Goal: Answer question/provide support

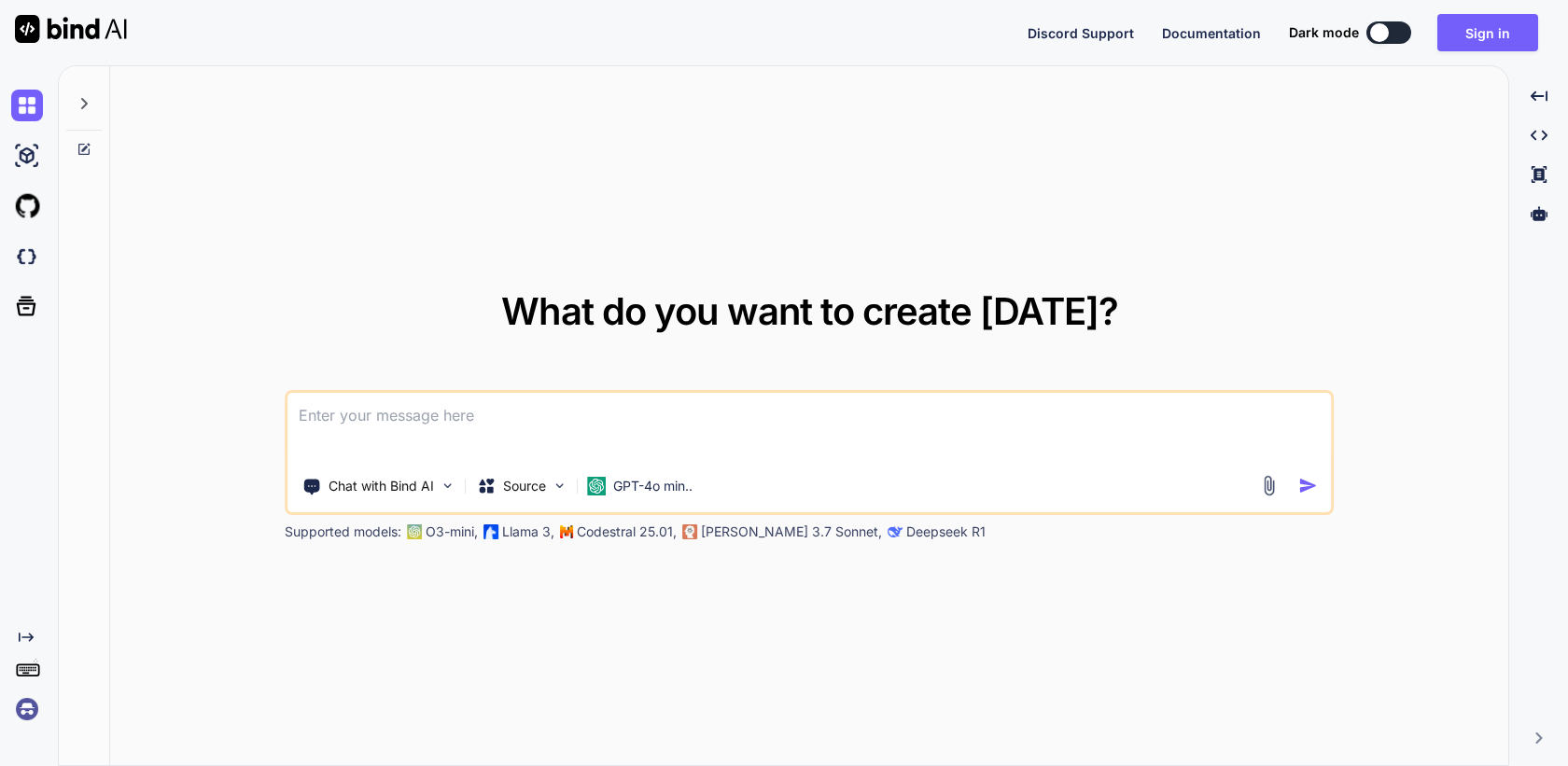
click at [22, 697] on img at bounding box center [27, 709] width 31 height 31
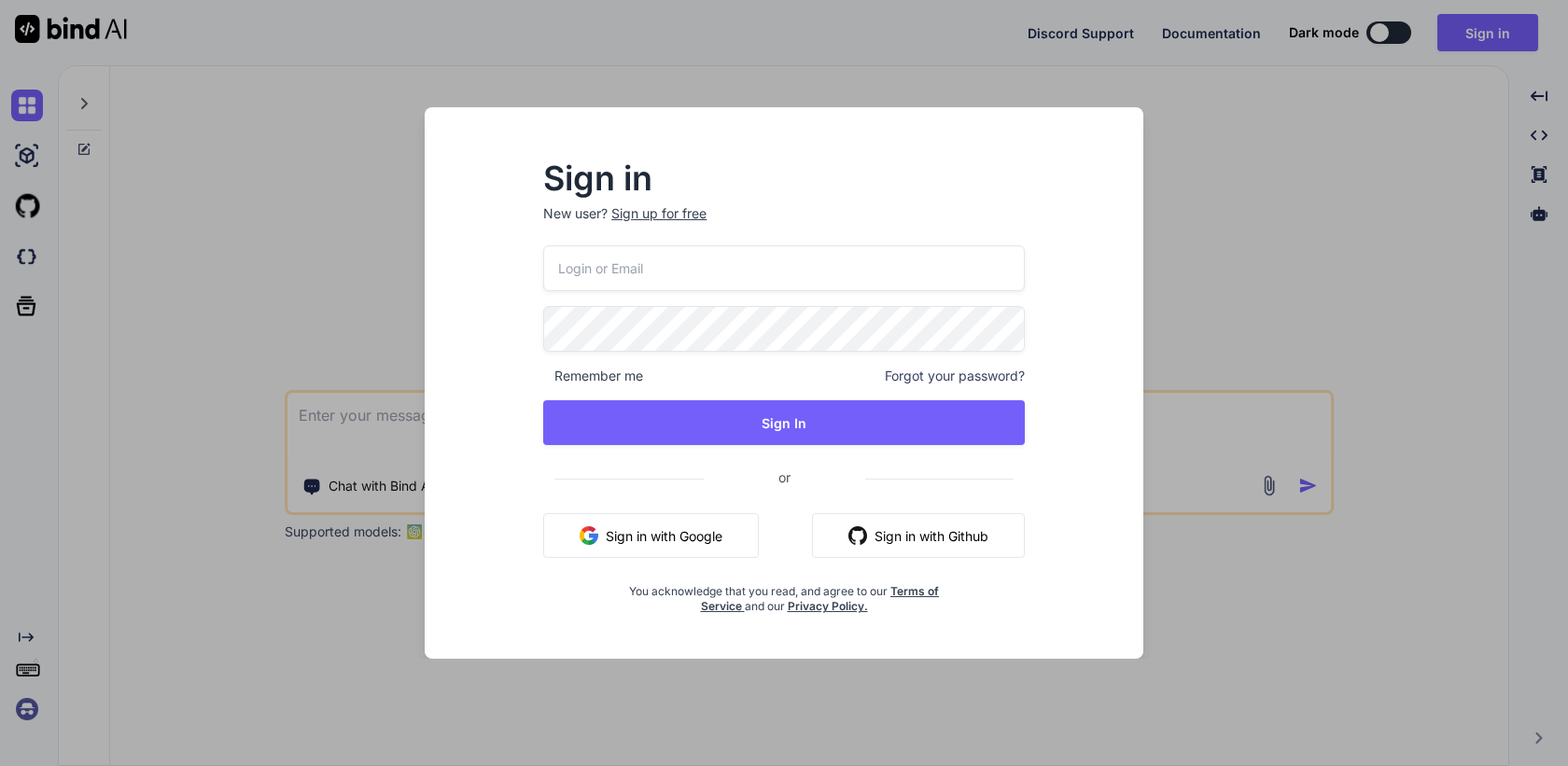
click at [605, 271] on input "email" at bounding box center [784, 268] width 481 height 46
paste input "[PERSON_NAME][EMAIL_ADDRESS][DOMAIN_NAME]"
type input "[PERSON_NAME][EMAIL_ADDRESS][DOMAIN_NAME]"
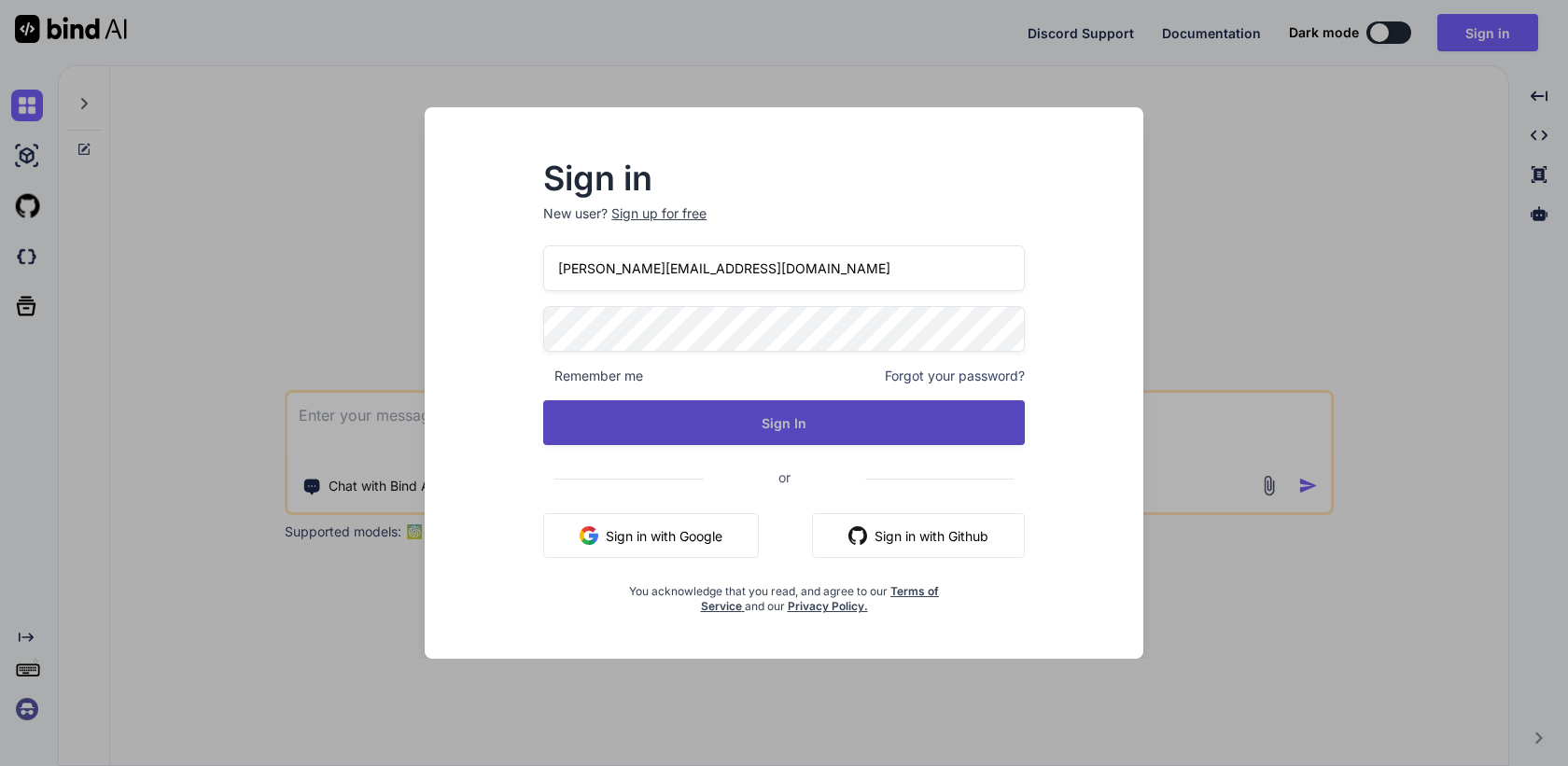
click at [756, 427] on button "Sign In" at bounding box center [784, 422] width 481 height 45
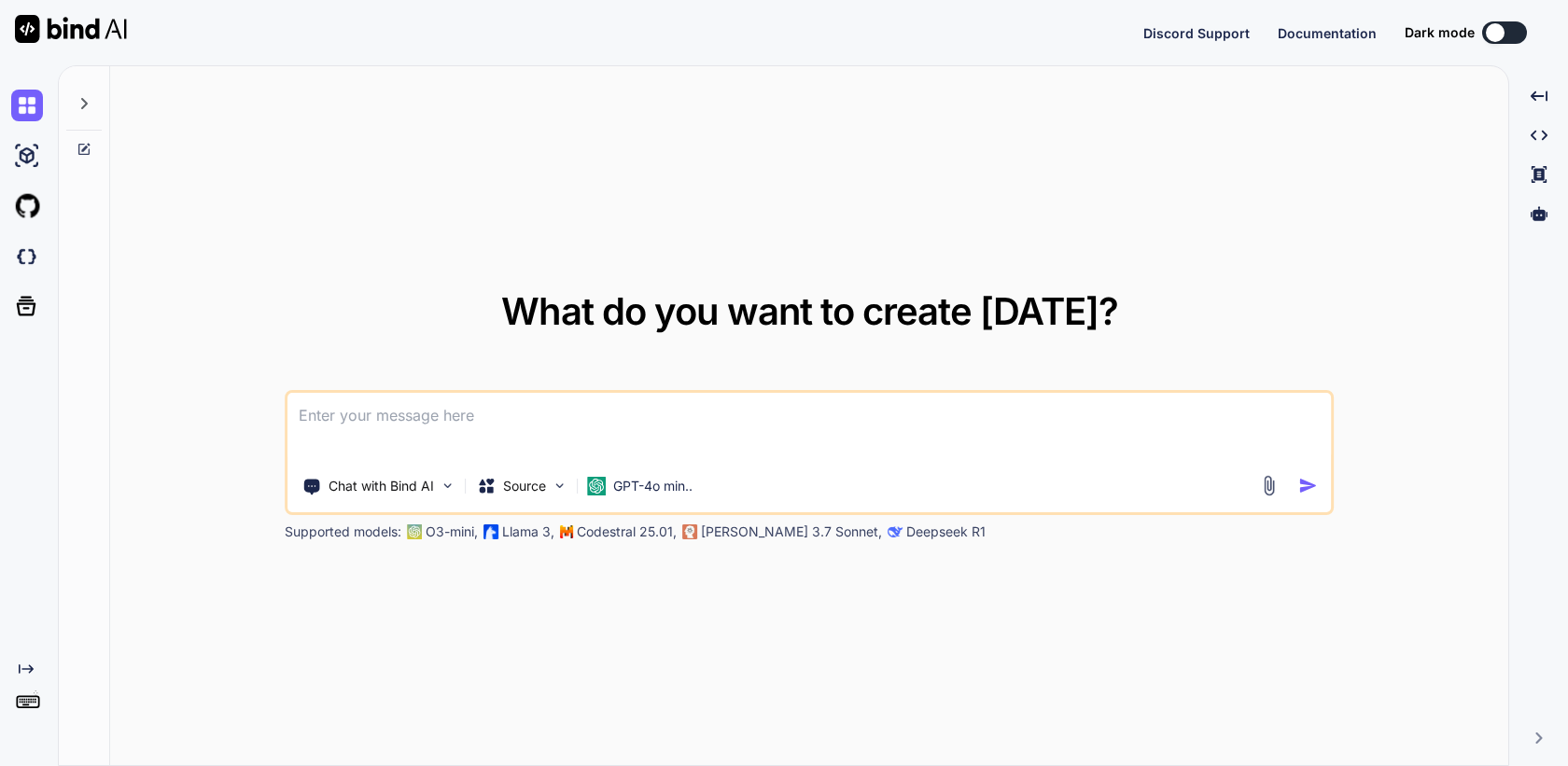
type textarea "x"
click at [26, 723] on img at bounding box center [27, 709] width 31 height 31
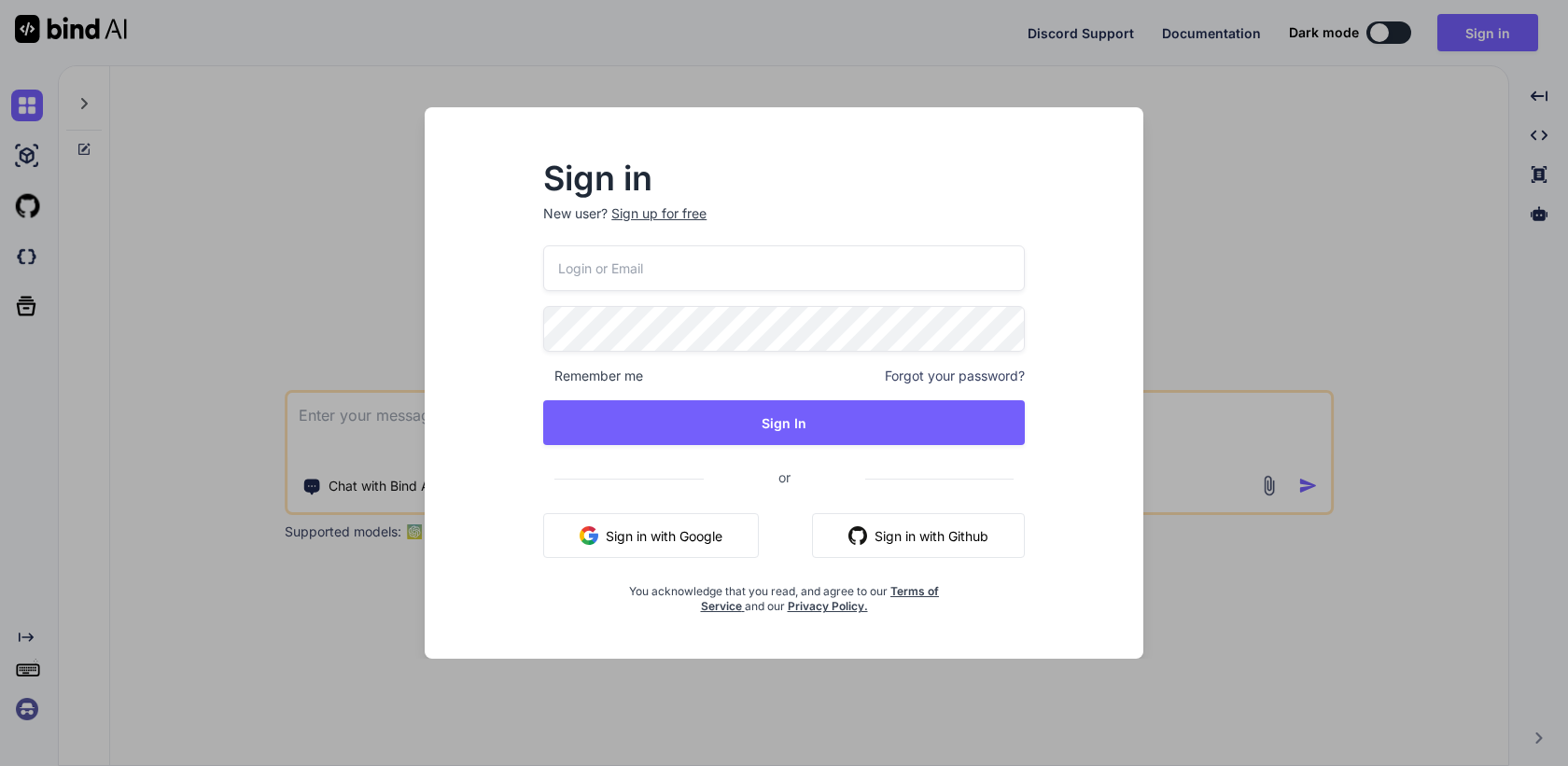
click at [691, 274] on input "email" at bounding box center [784, 268] width 481 height 46
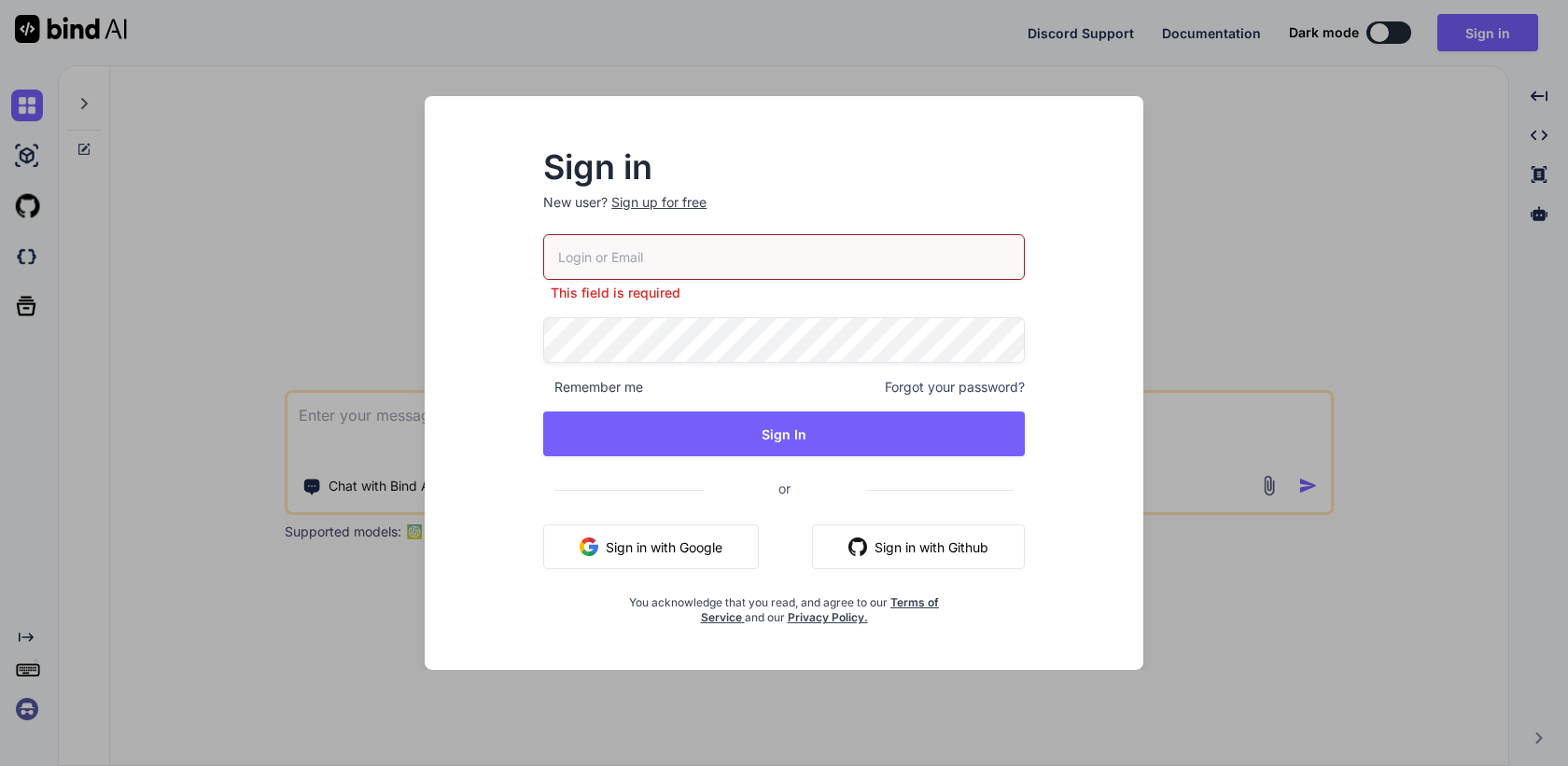
click at [657, 363] on div "This field is required Remember me Forgot your password? Sign In or Sign in wit…" at bounding box center [784, 429] width 481 height 391
click at [636, 268] on input "email" at bounding box center [784, 257] width 481 height 46
paste input "[PERSON_NAME][EMAIL_ADDRESS][DOMAIN_NAME]"
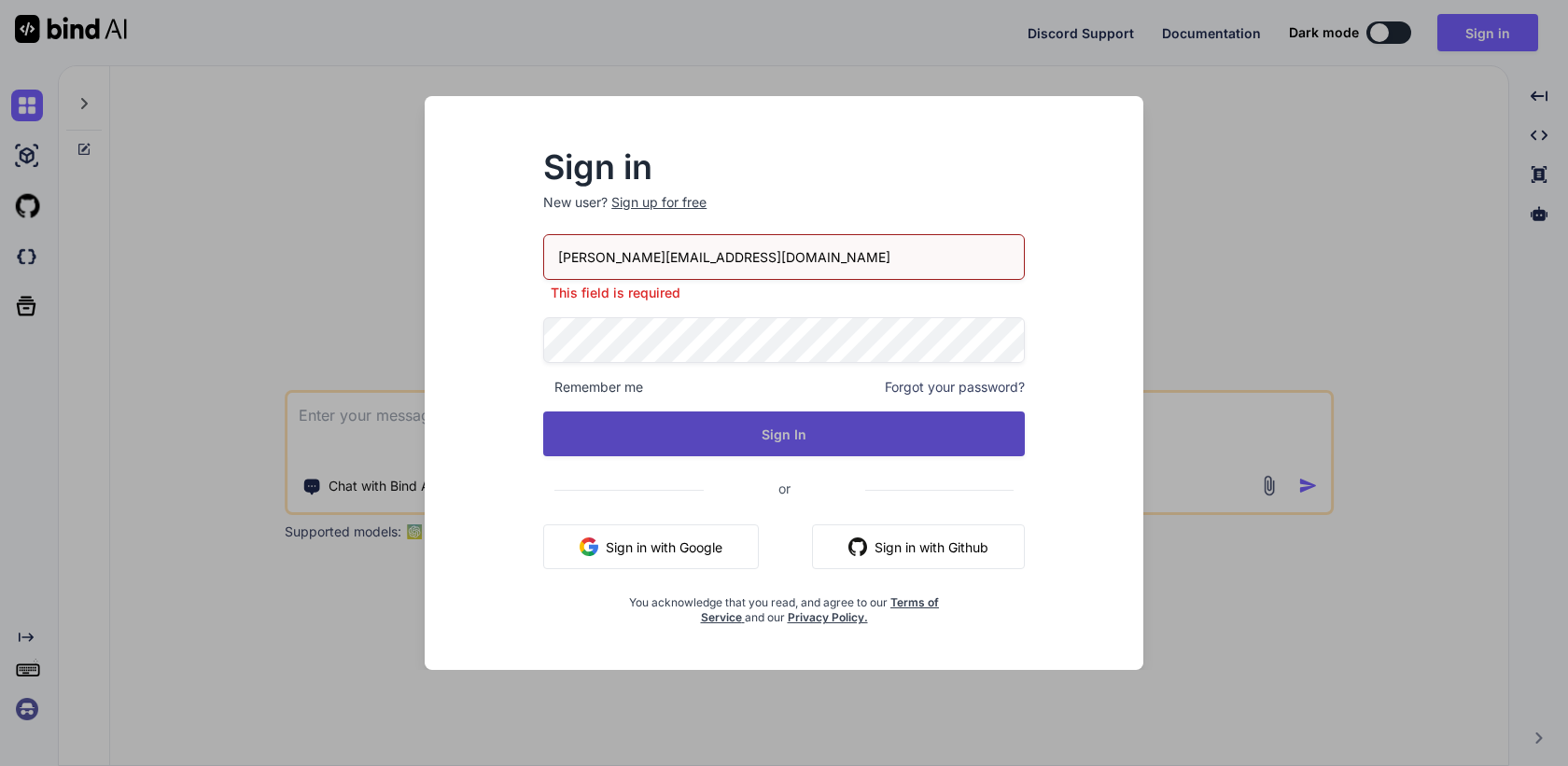
type input "[PERSON_NAME][EMAIL_ADDRESS][DOMAIN_NAME]"
click at [778, 438] on button "Sign In" at bounding box center [784, 433] width 481 height 45
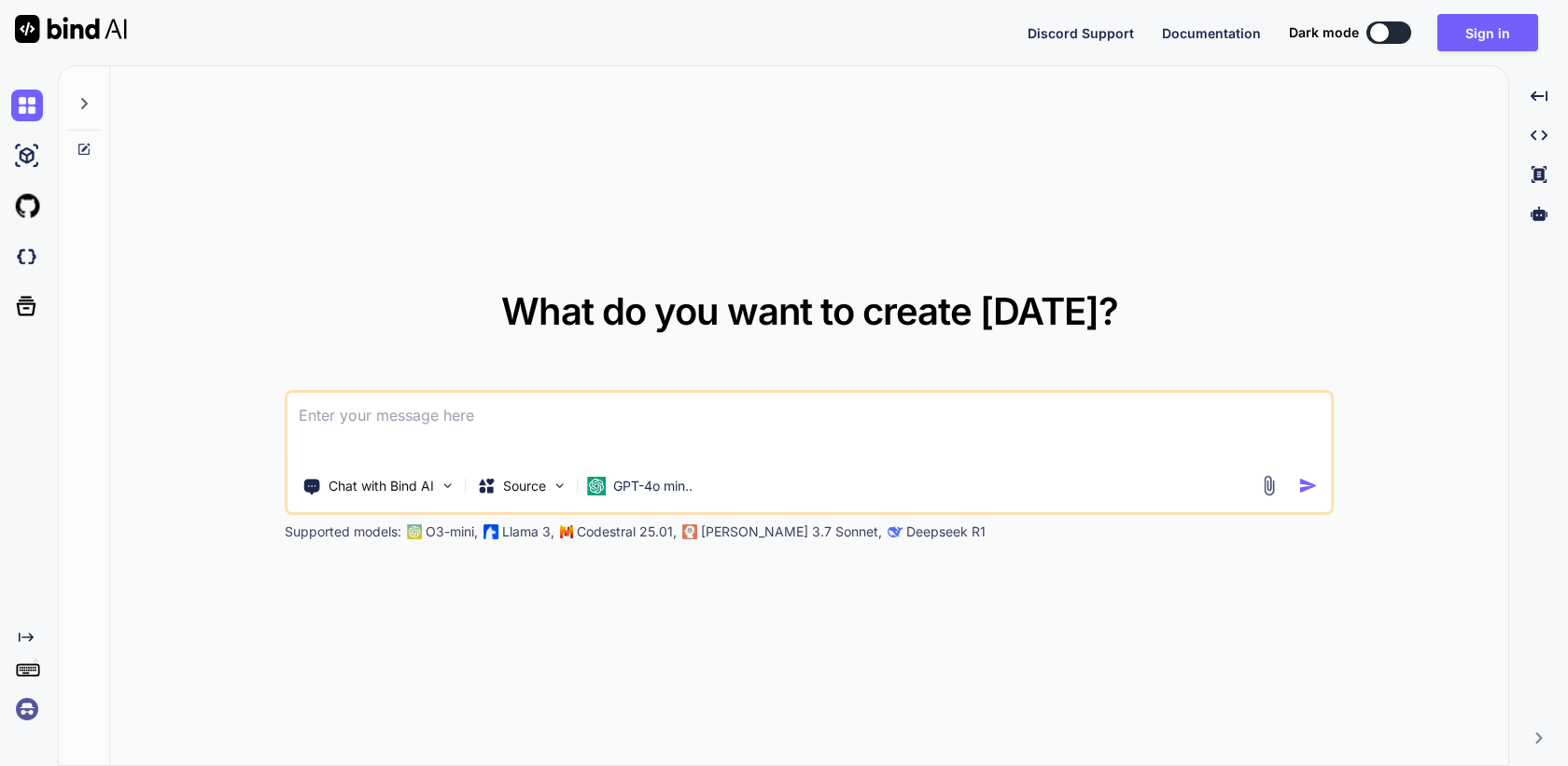
click at [24, 717] on img at bounding box center [27, 709] width 31 height 31
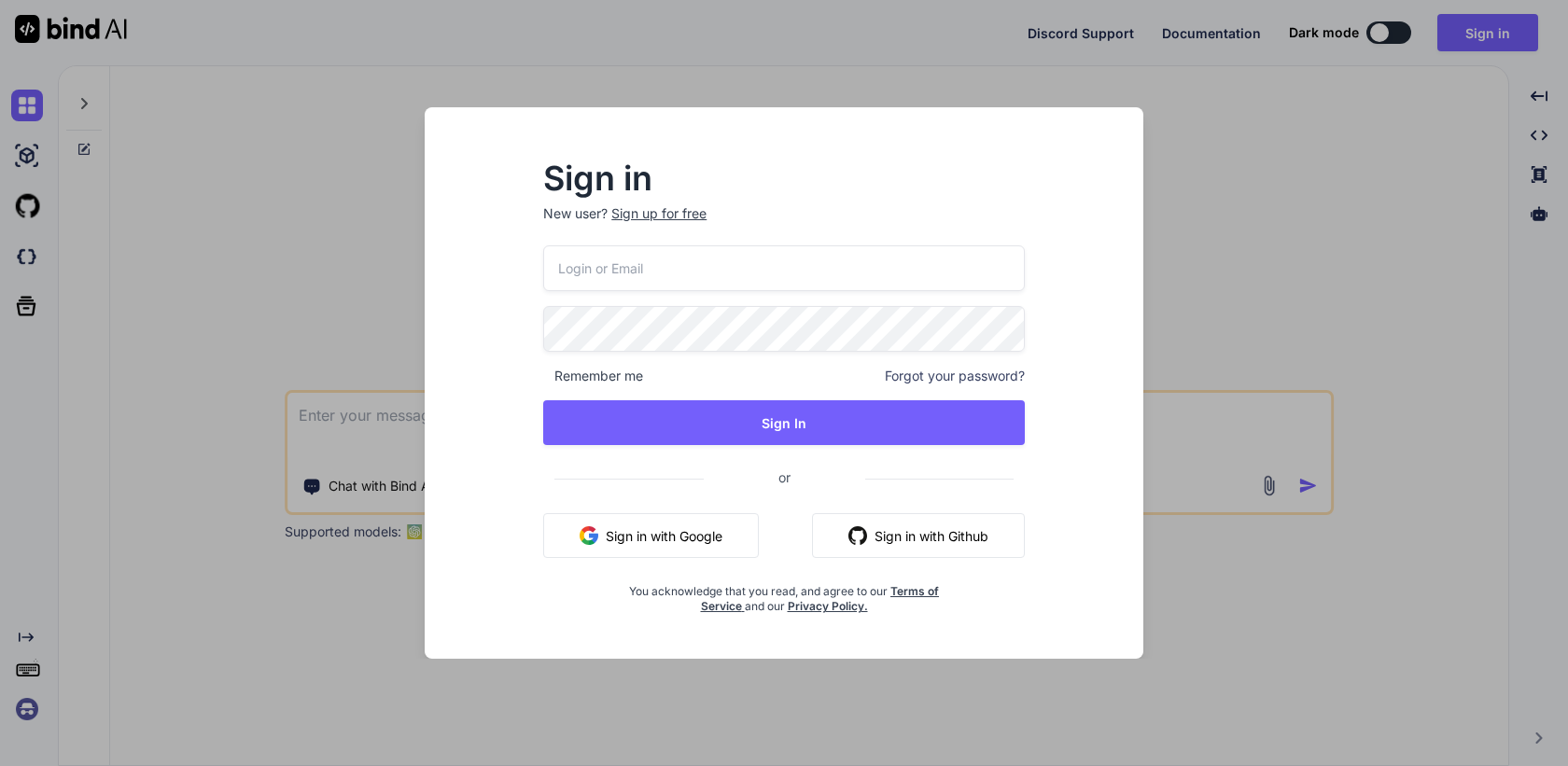
click at [742, 259] on input "email" at bounding box center [784, 268] width 481 height 46
paste input "[PERSON_NAME][EMAIL_ADDRESS][DOMAIN_NAME]"
type input "[PERSON_NAME][EMAIL_ADDRESS][DOMAIN_NAME]"
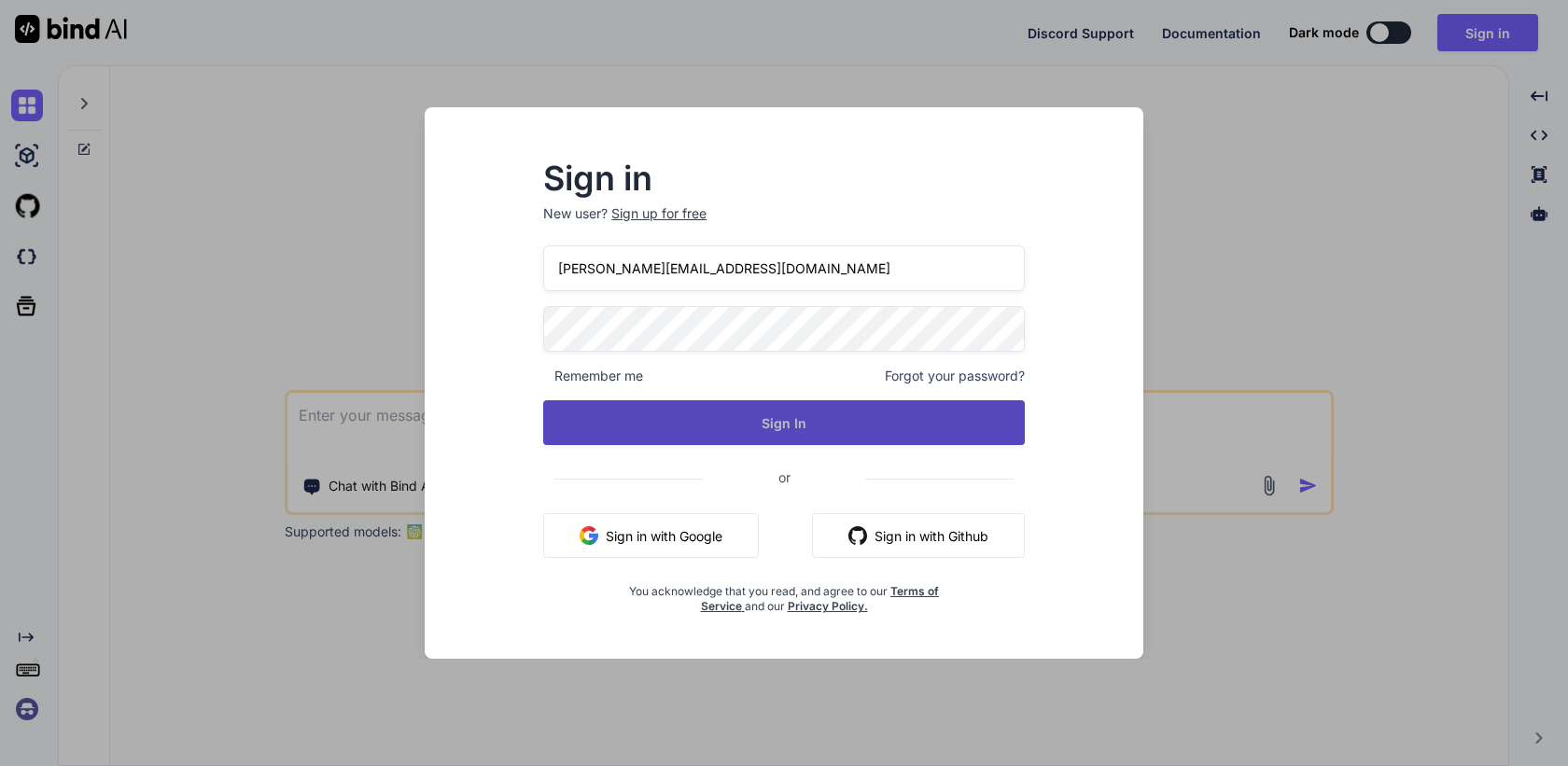
click at [730, 429] on button "Sign In" at bounding box center [784, 422] width 481 height 45
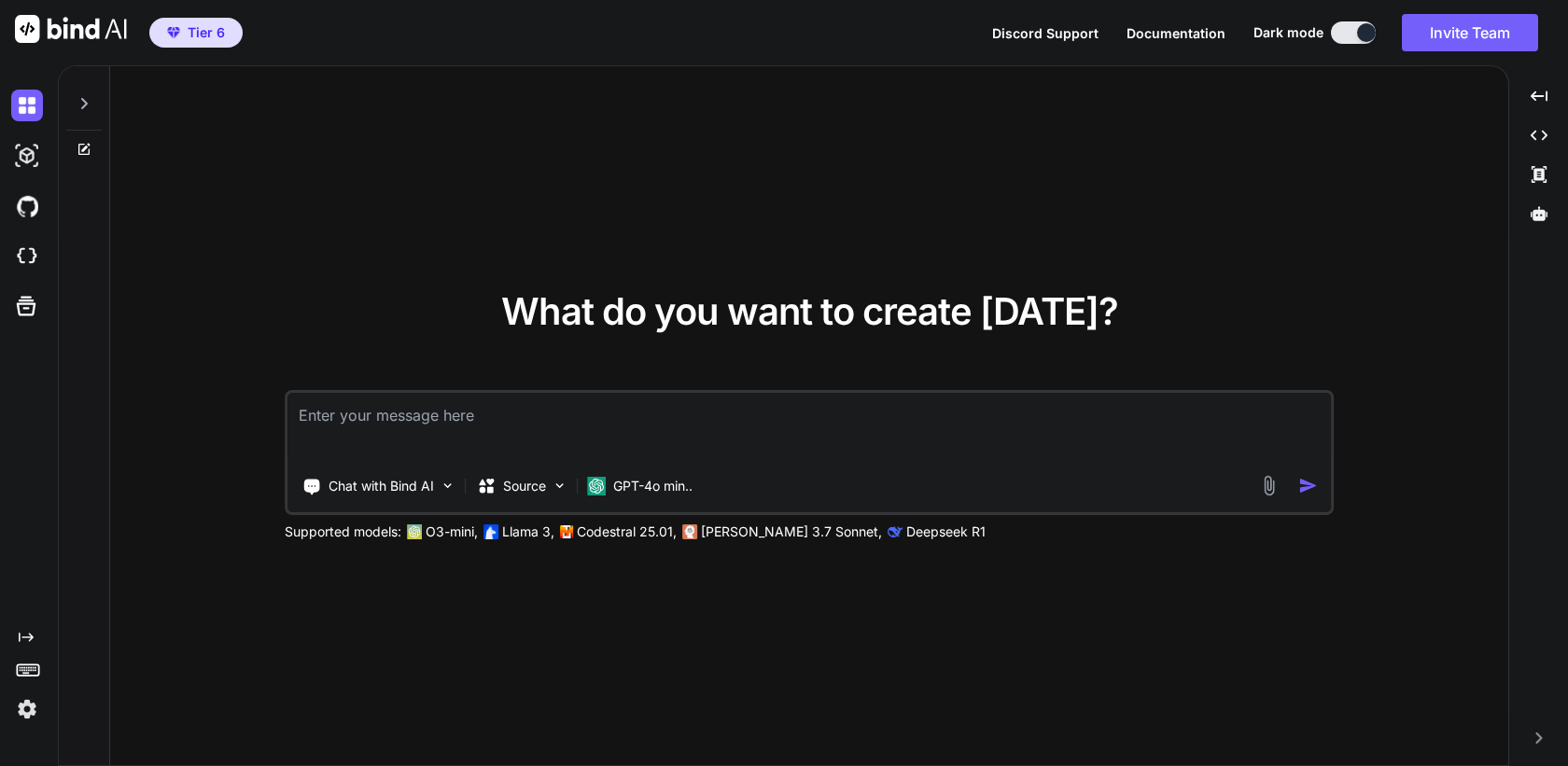
click at [17, 706] on img at bounding box center [27, 709] width 31 height 31
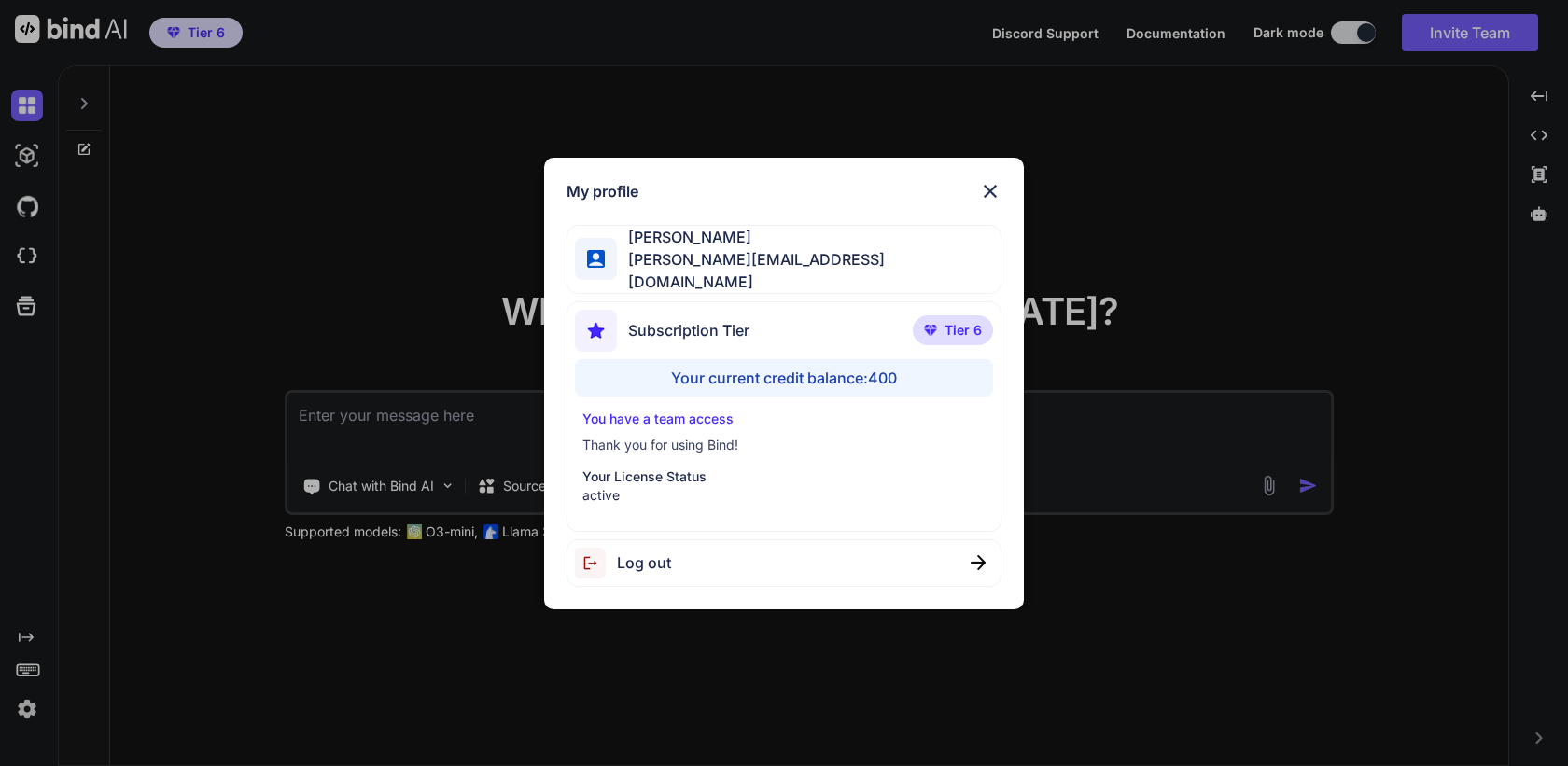
click at [991, 191] on img at bounding box center [990, 191] width 23 height 23
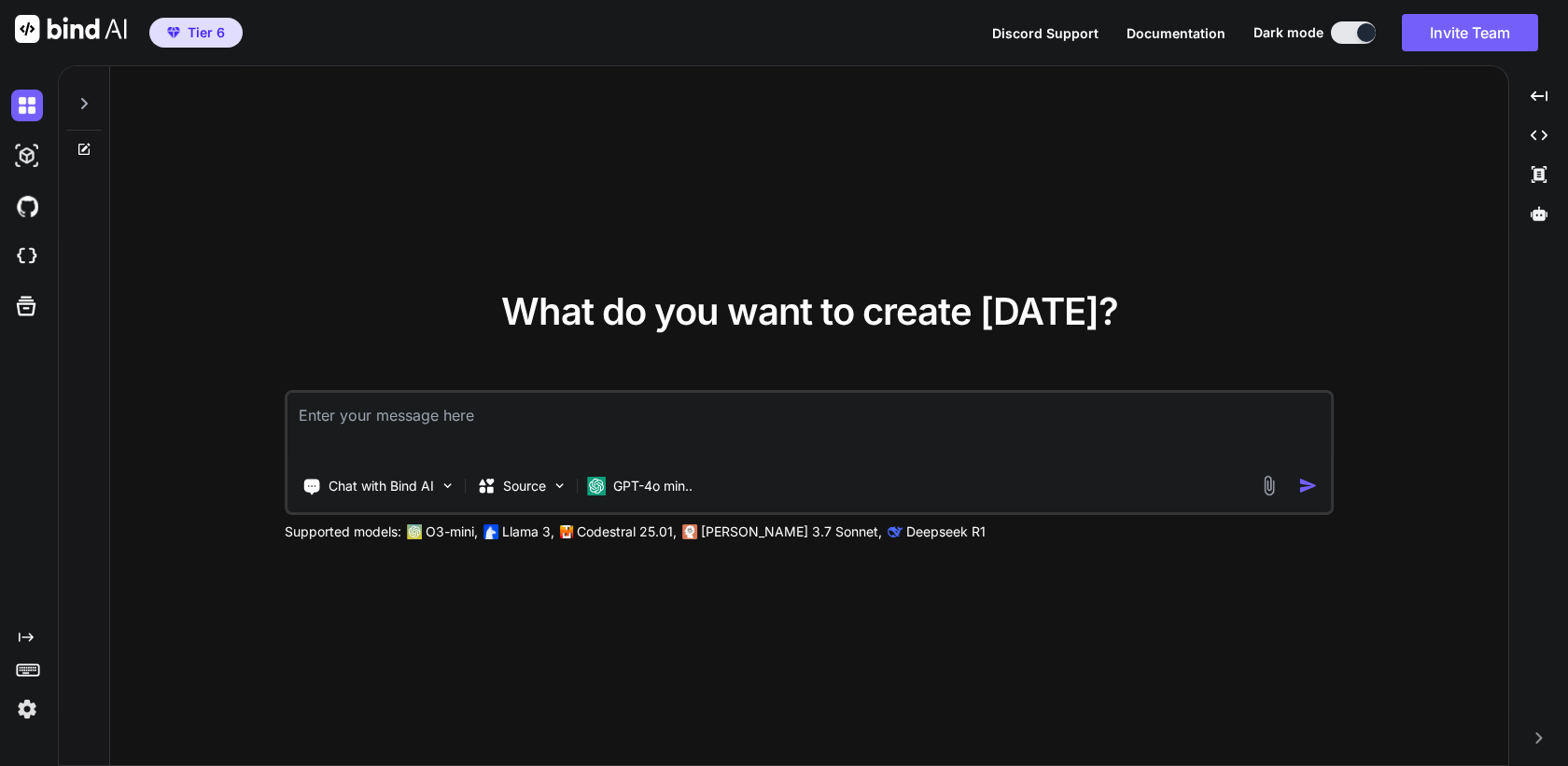
click at [87, 105] on icon at bounding box center [84, 104] width 15 height 15
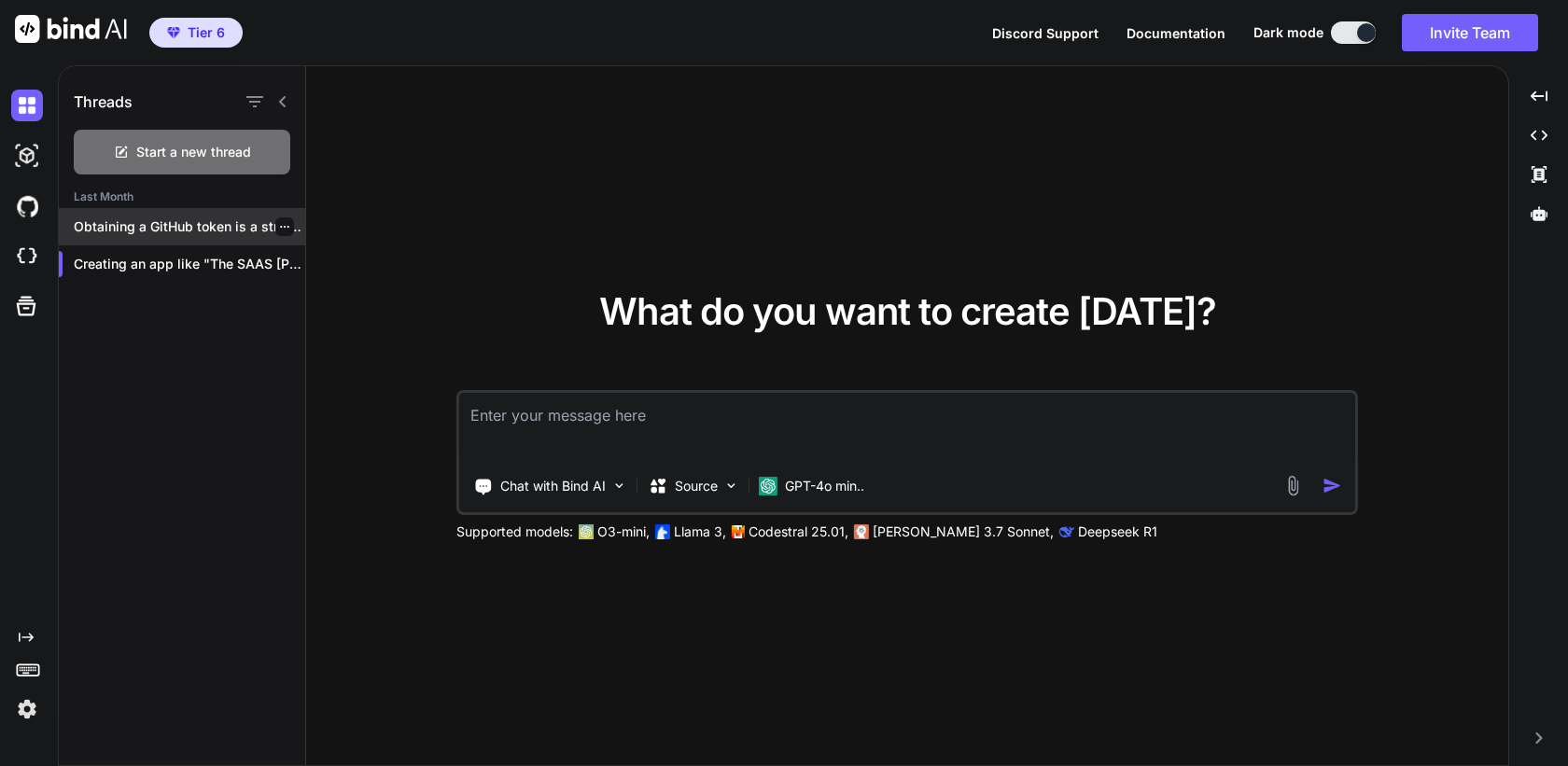
click at [144, 234] on p "Obtaining a GitHub token is a straightforward..." at bounding box center [188, 227] width 231 height 19
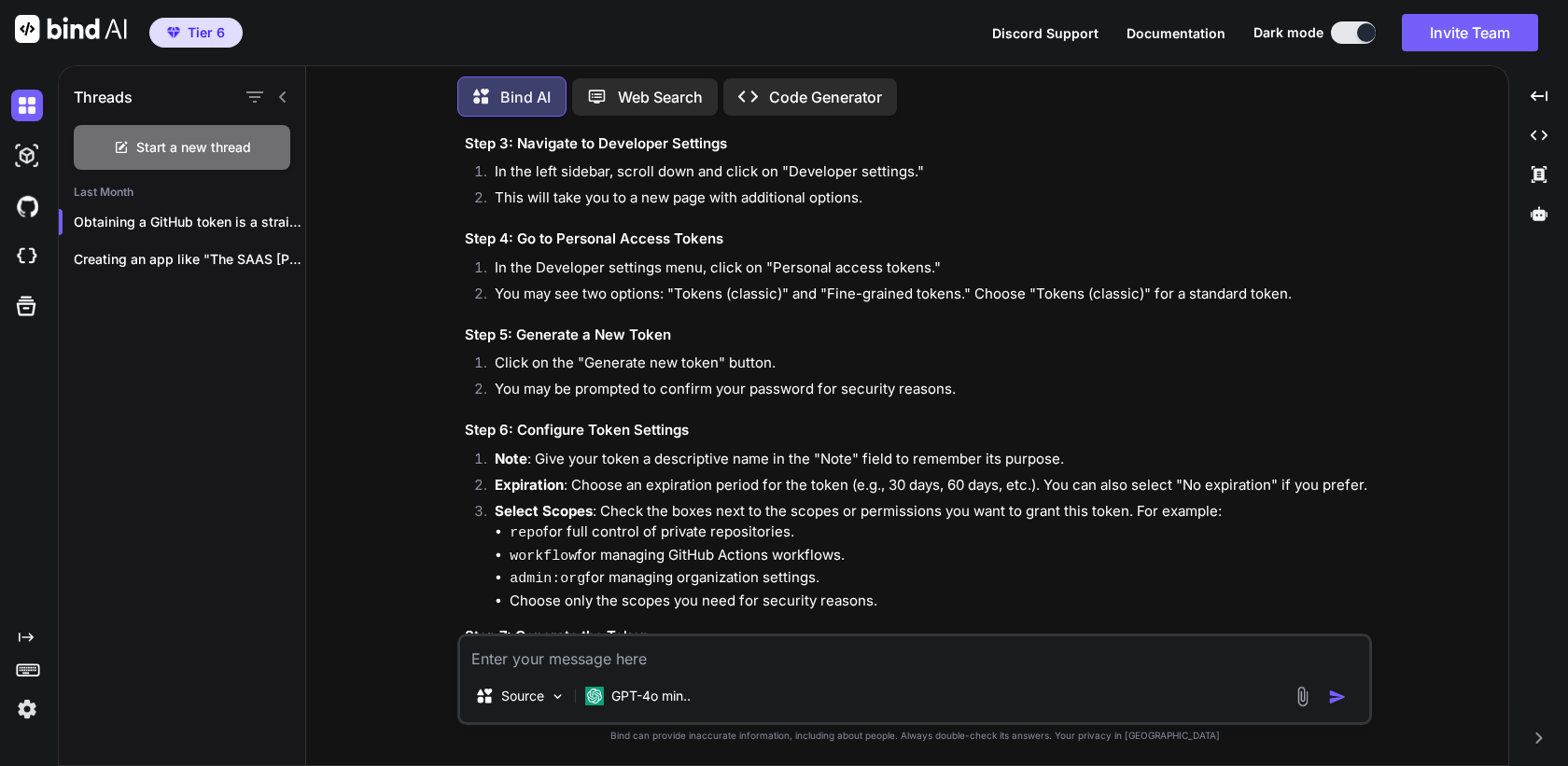
scroll to position [803, 0]
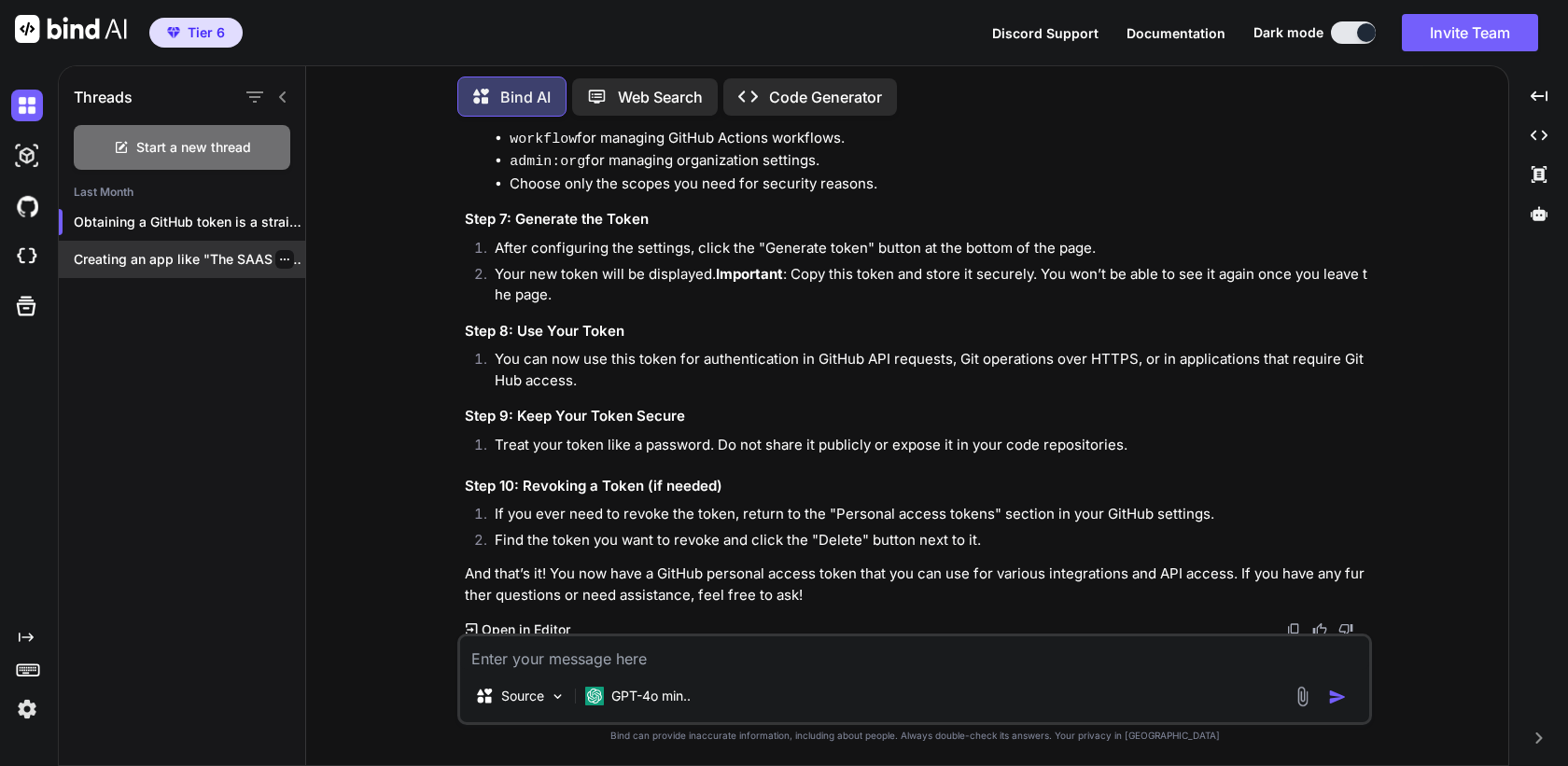
click at [185, 256] on p "Creating an app like "The SAAS Jones..." at bounding box center [188, 260] width 231 height 19
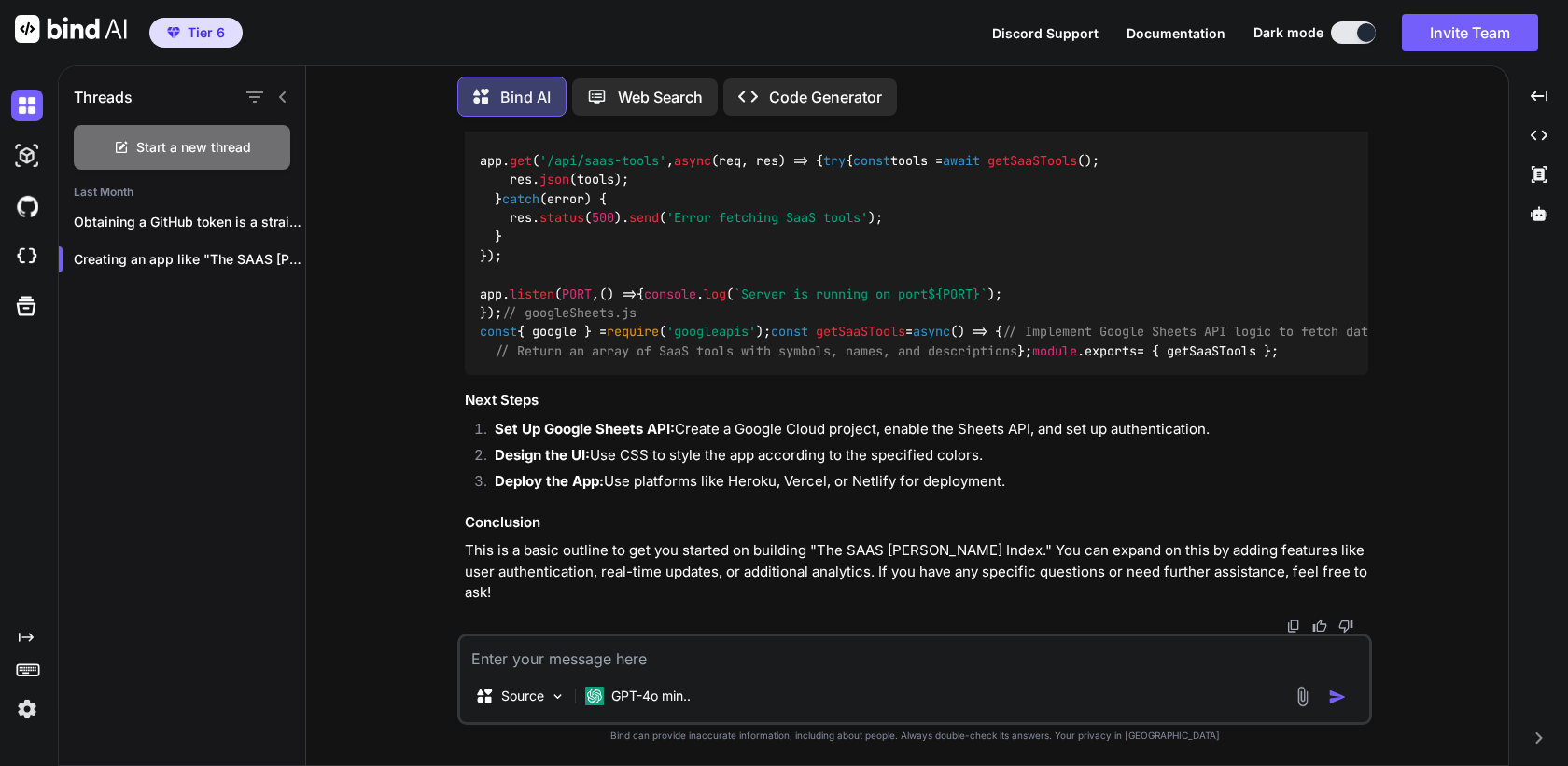
scroll to position [1746, 0]
click at [24, 251] on img at bounding box center [27, 256] width 31 height 31
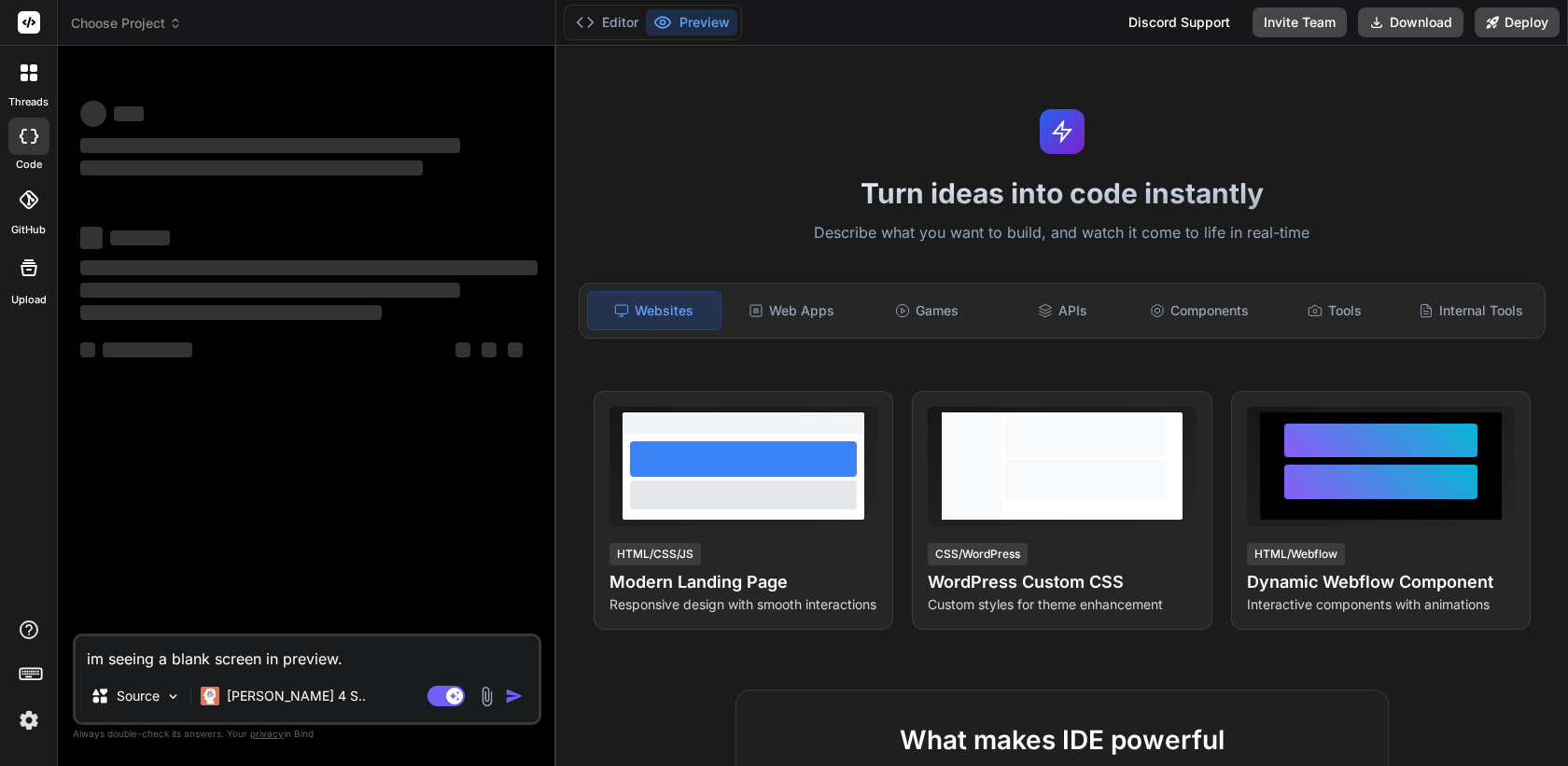
click at [31, 73] on icon at bounding box center [33, 77] width 8 height 8
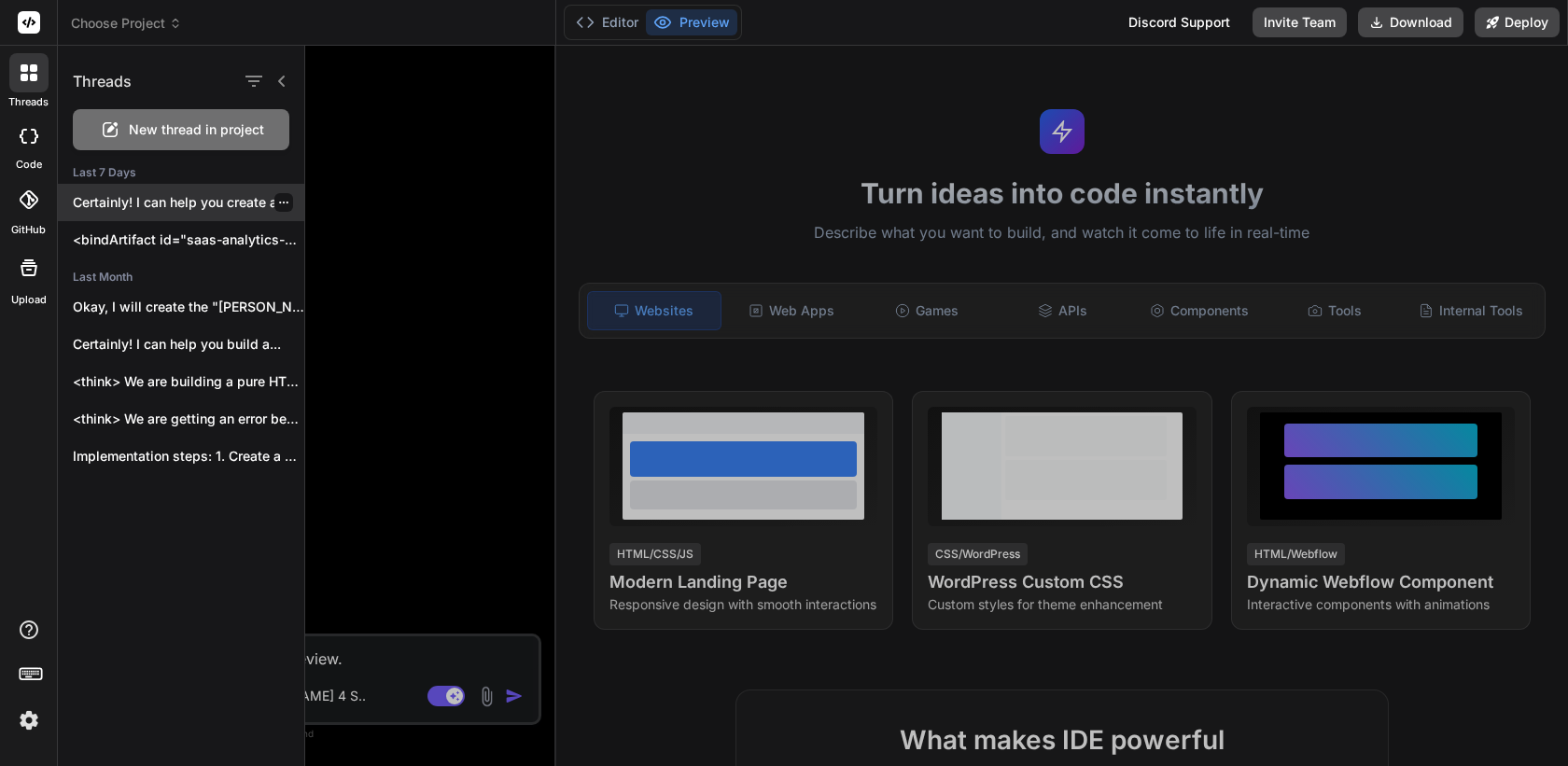
click at [188, 207] on p "Certainly! I can help you create a..." at bounding box center [187, 203] width 231 height 19
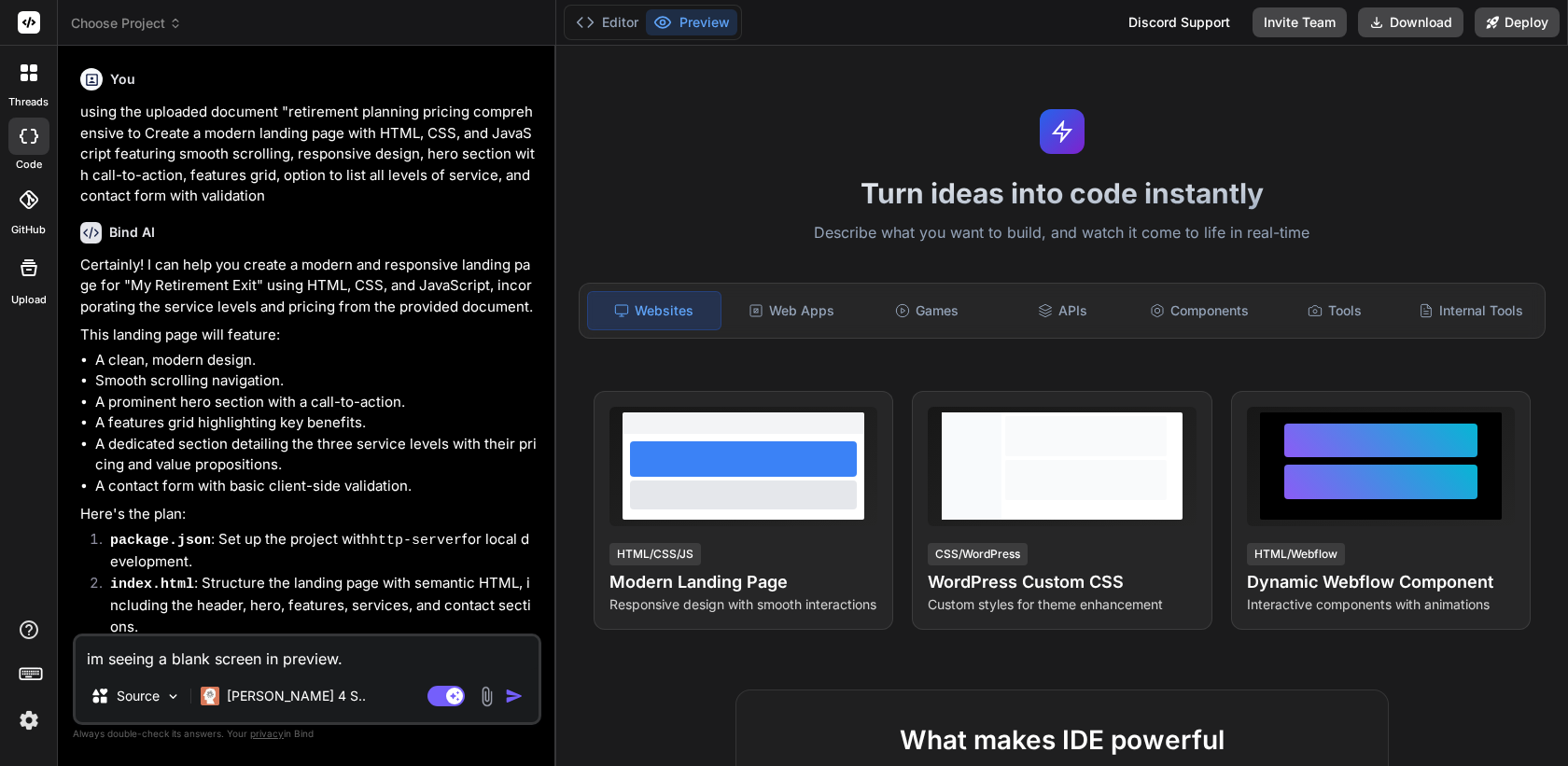
type textarea "x"
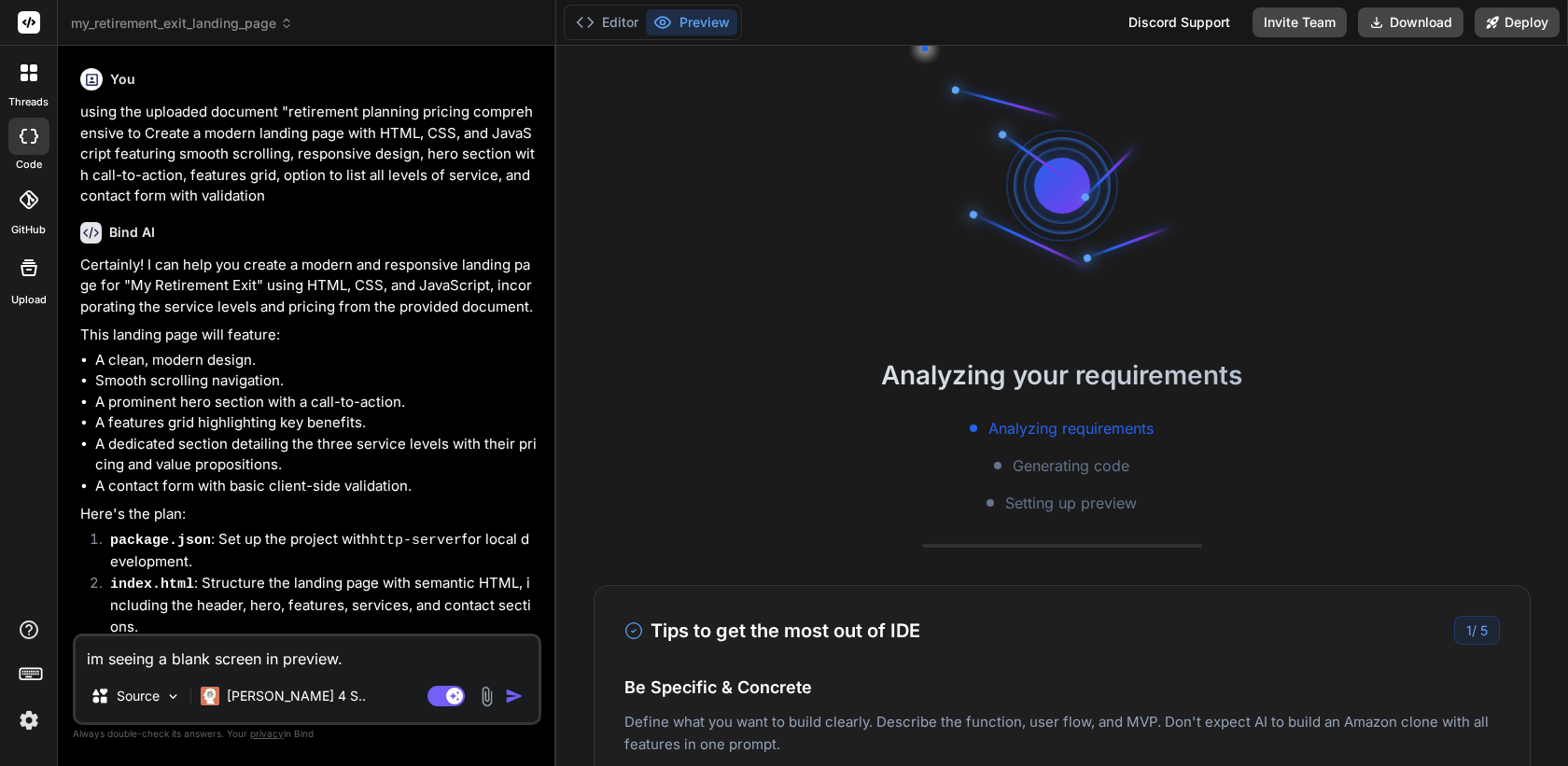
click at [364, 666] on textarea "im seeing a blank screen in preview." at bounding box center [306, 653] width 462 height 33
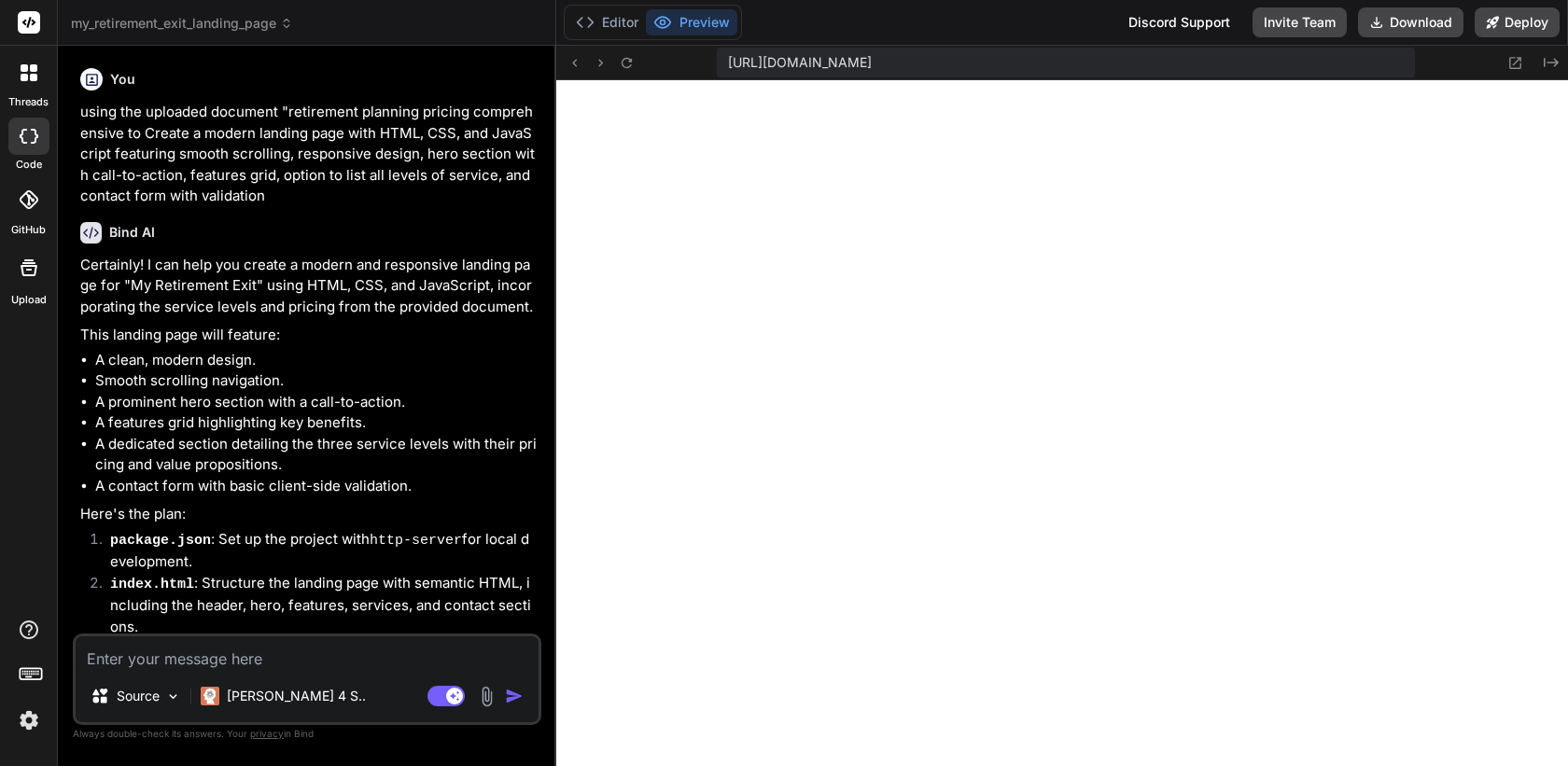
type textarea "x"
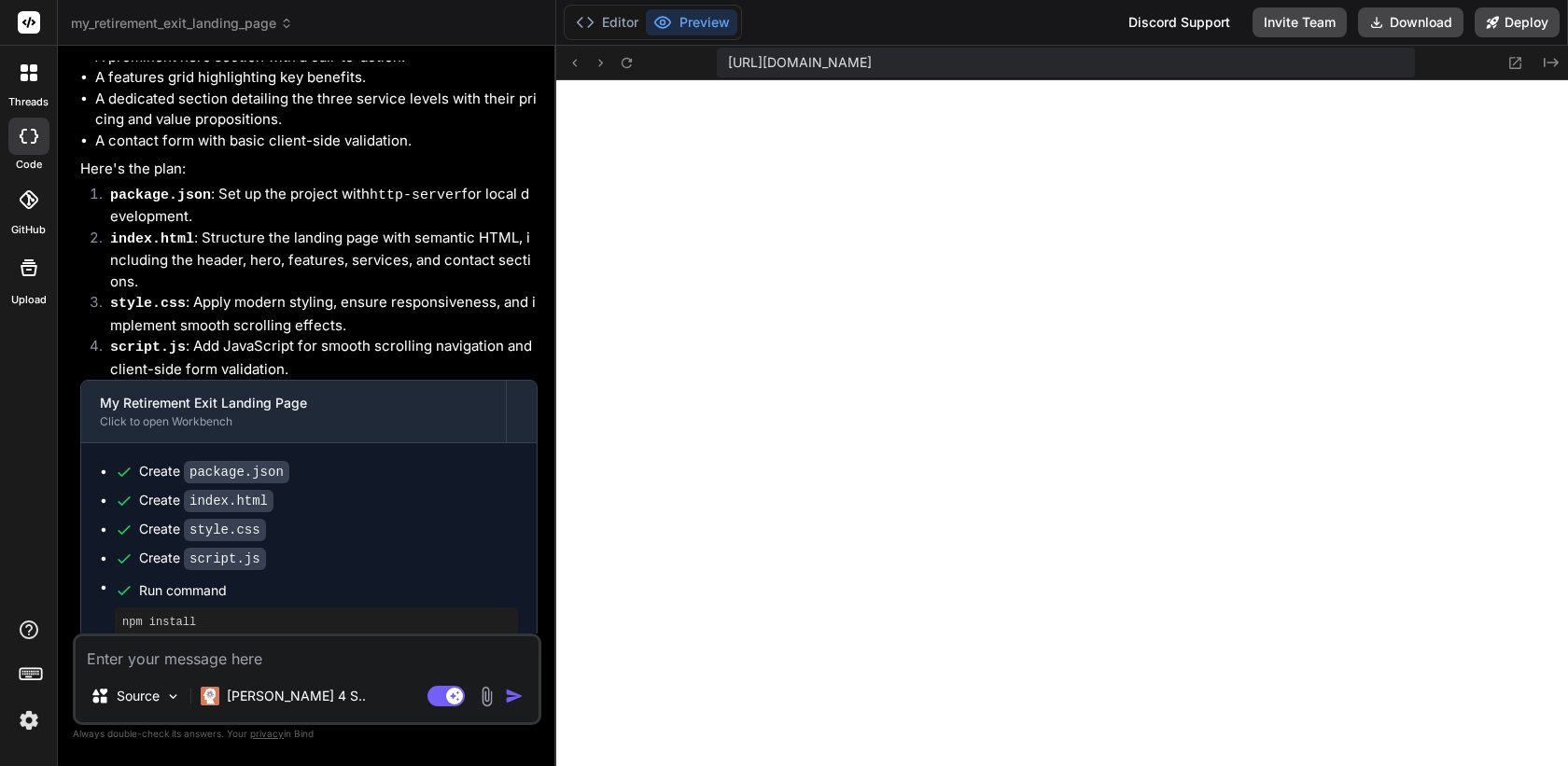
scroll to position [523, 0]
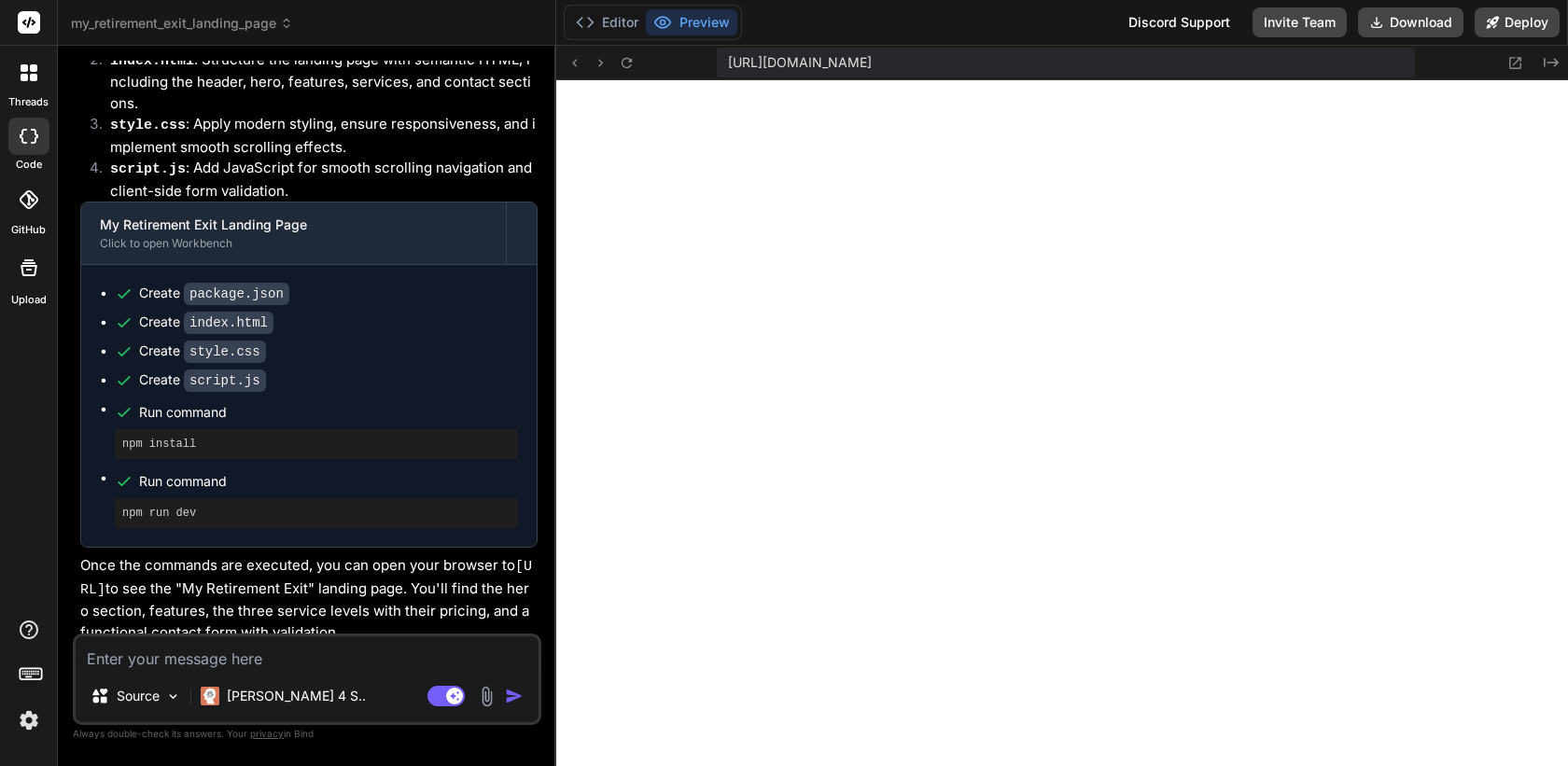
click at [29, 78] on icon at bounding box center [33, 77] width 8 height 8
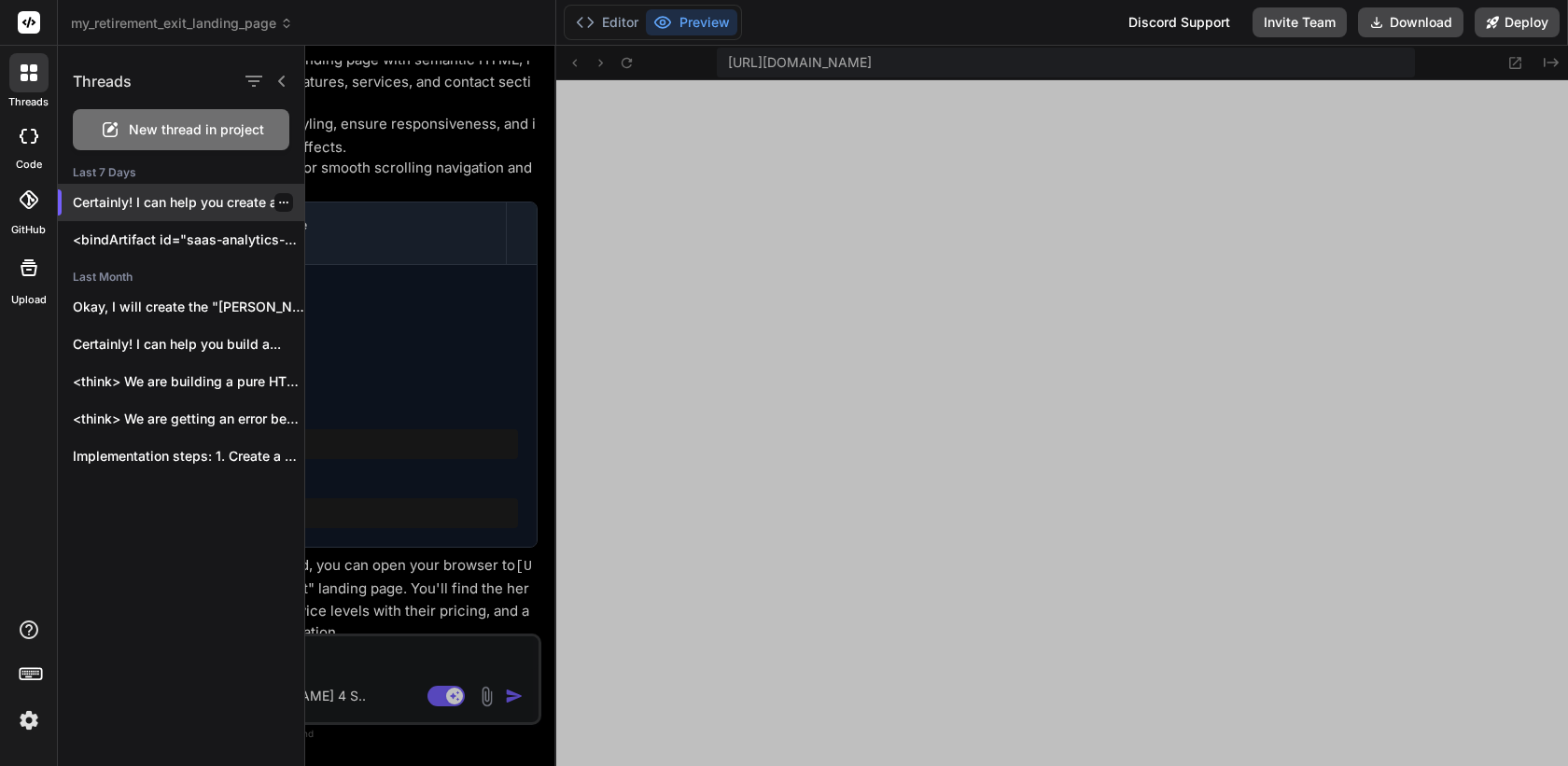
click at [190, 201] on p "Certainly! I can help you create a..." at bounding box center [187, 203] width 231 height 19
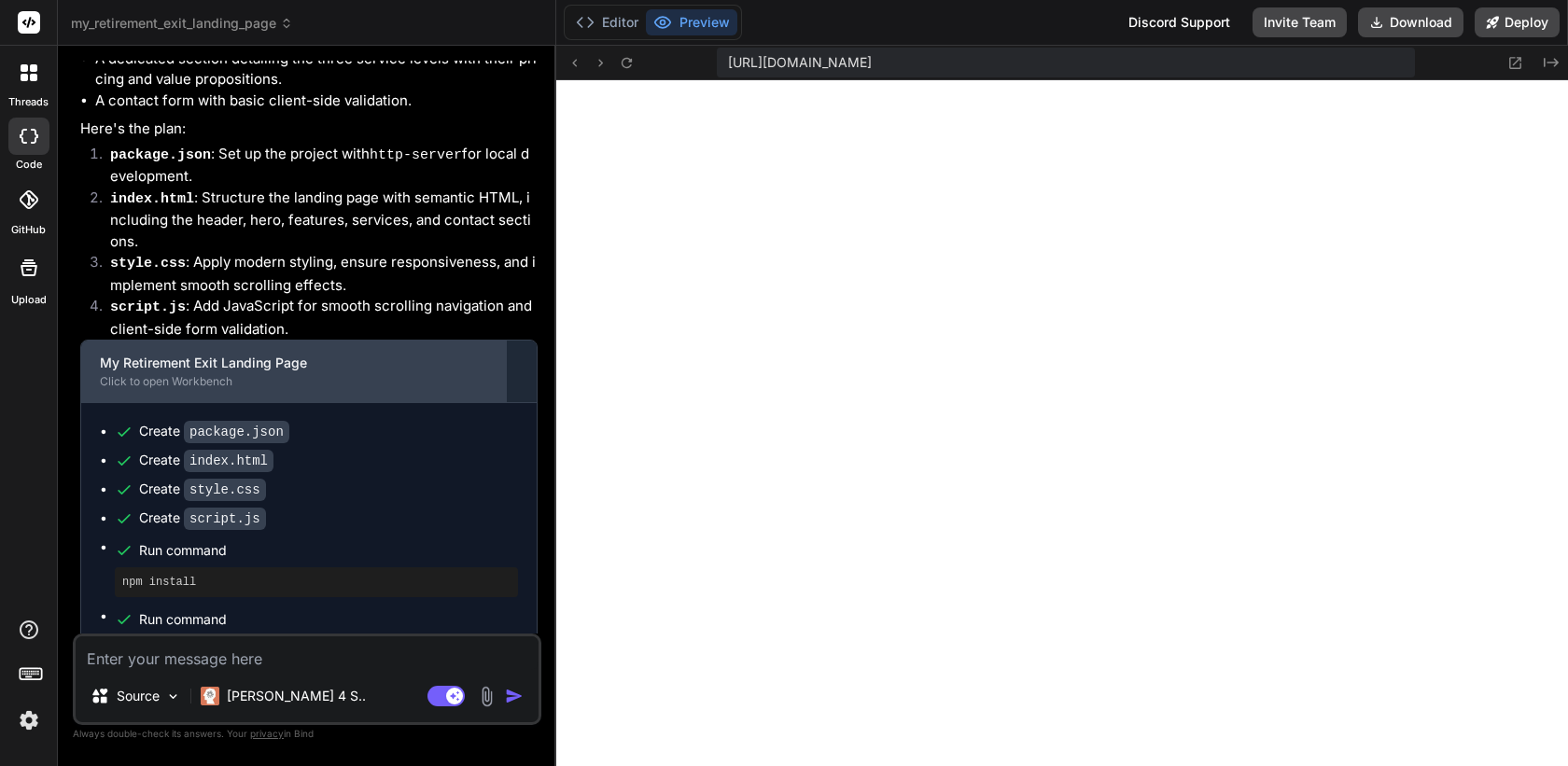
scroll to position [377, 0]
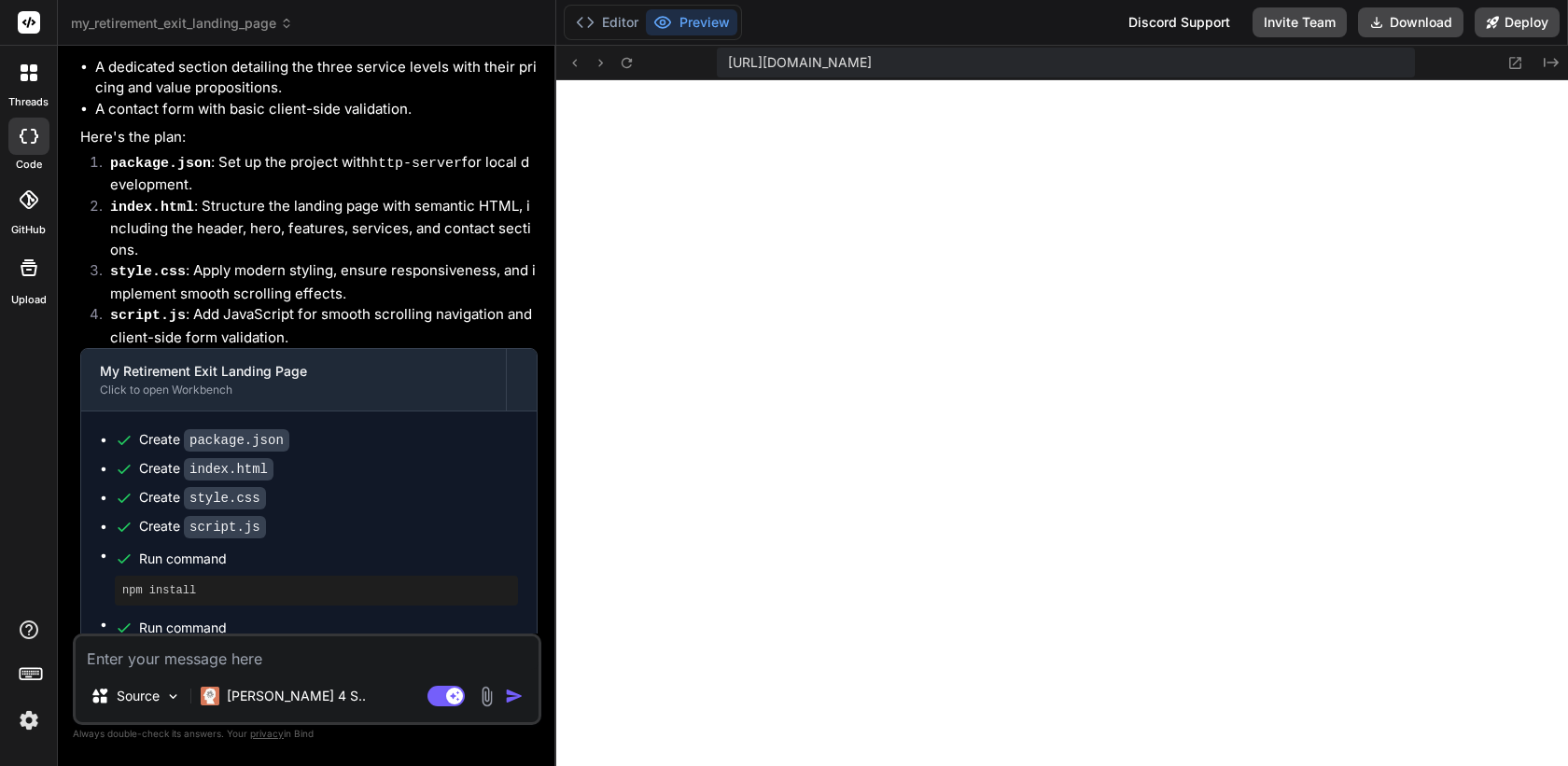
click at [26, 83] on div at bounding box center [29, 72] width 39 height 39
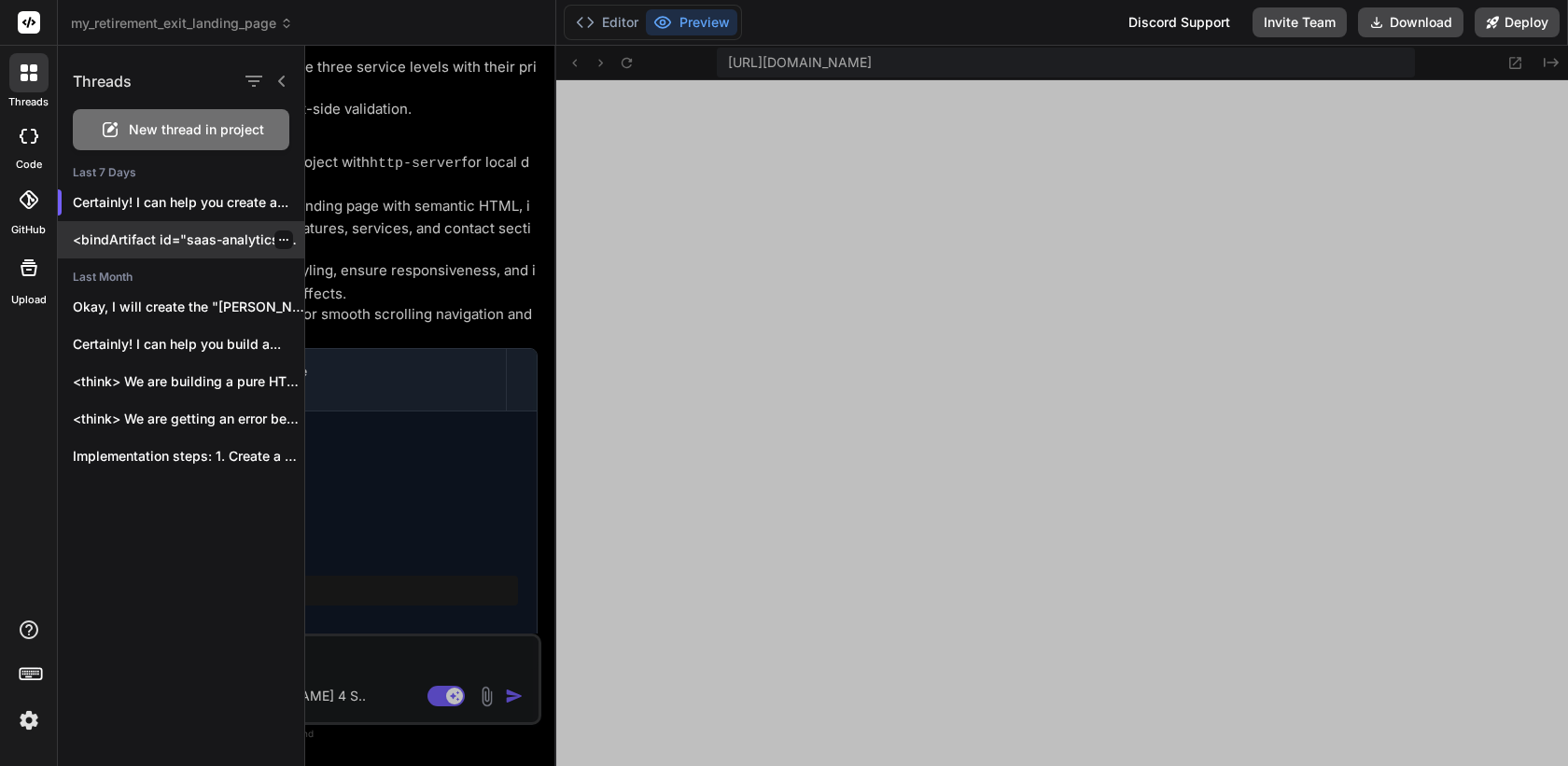
click at [154, 239] on p "<bindArtifact id="saas-analytics-dashboard" title="SaaS Analytics Dashboard"> <…" at bounding box center [187, 240] width 231 height 19
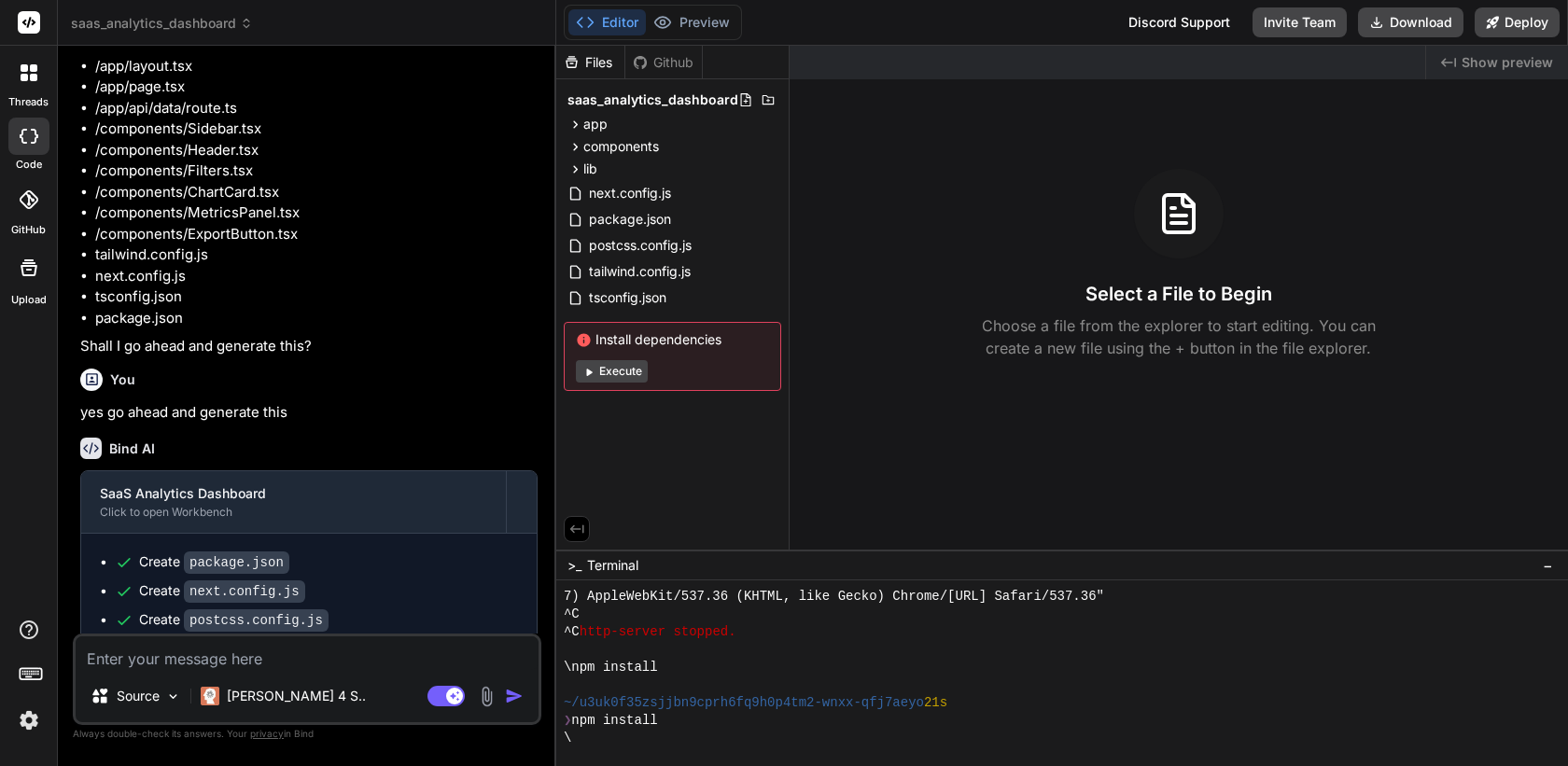
scroll to position [1208, 0]
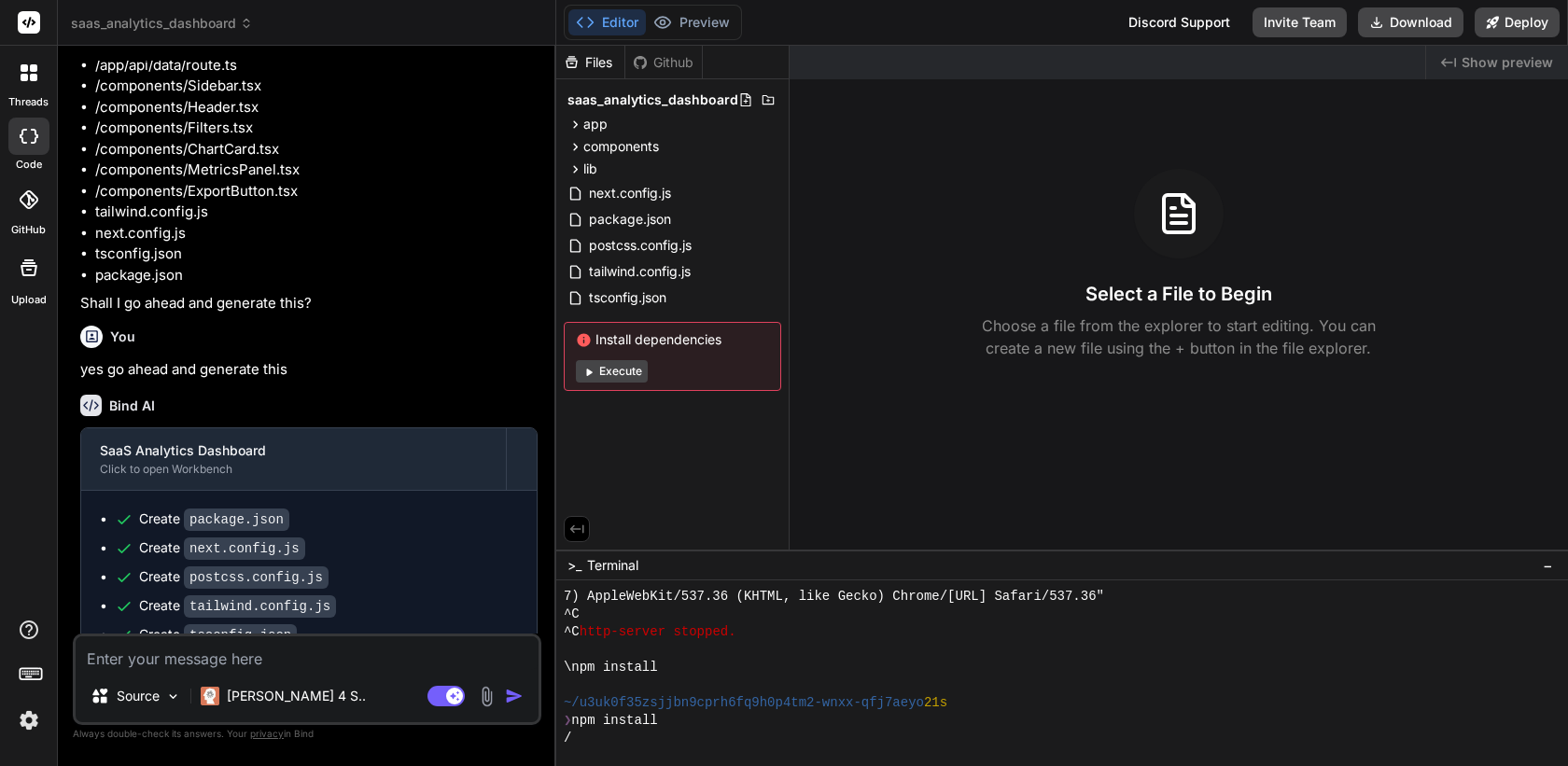
click at [41, 73] on div at bounding box center [29, 72] width 39 height 39
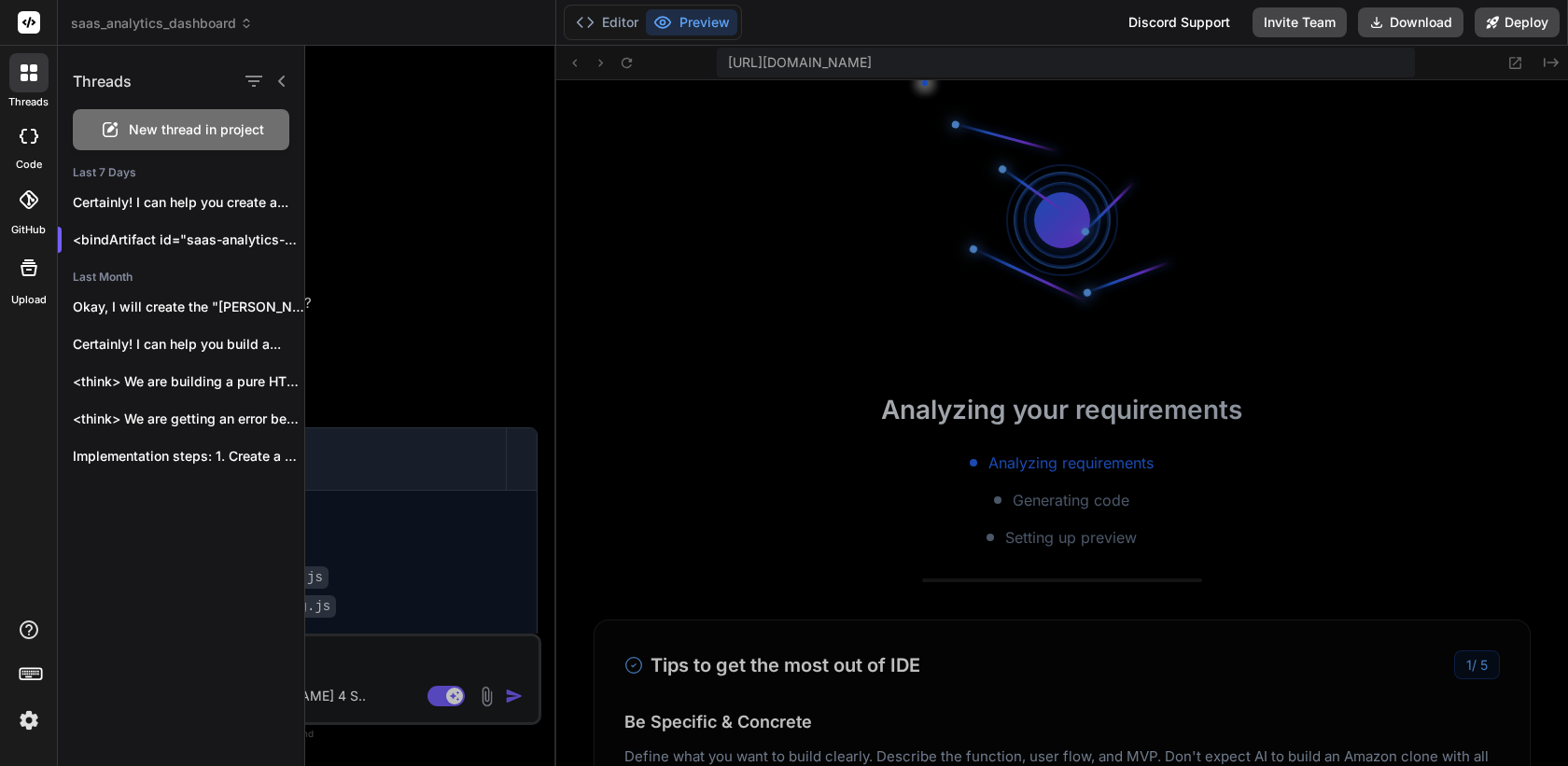
scroll to position [1170, 0]
click at [485, 186] on div at bounding box center [936, 405] width 1263 height 720
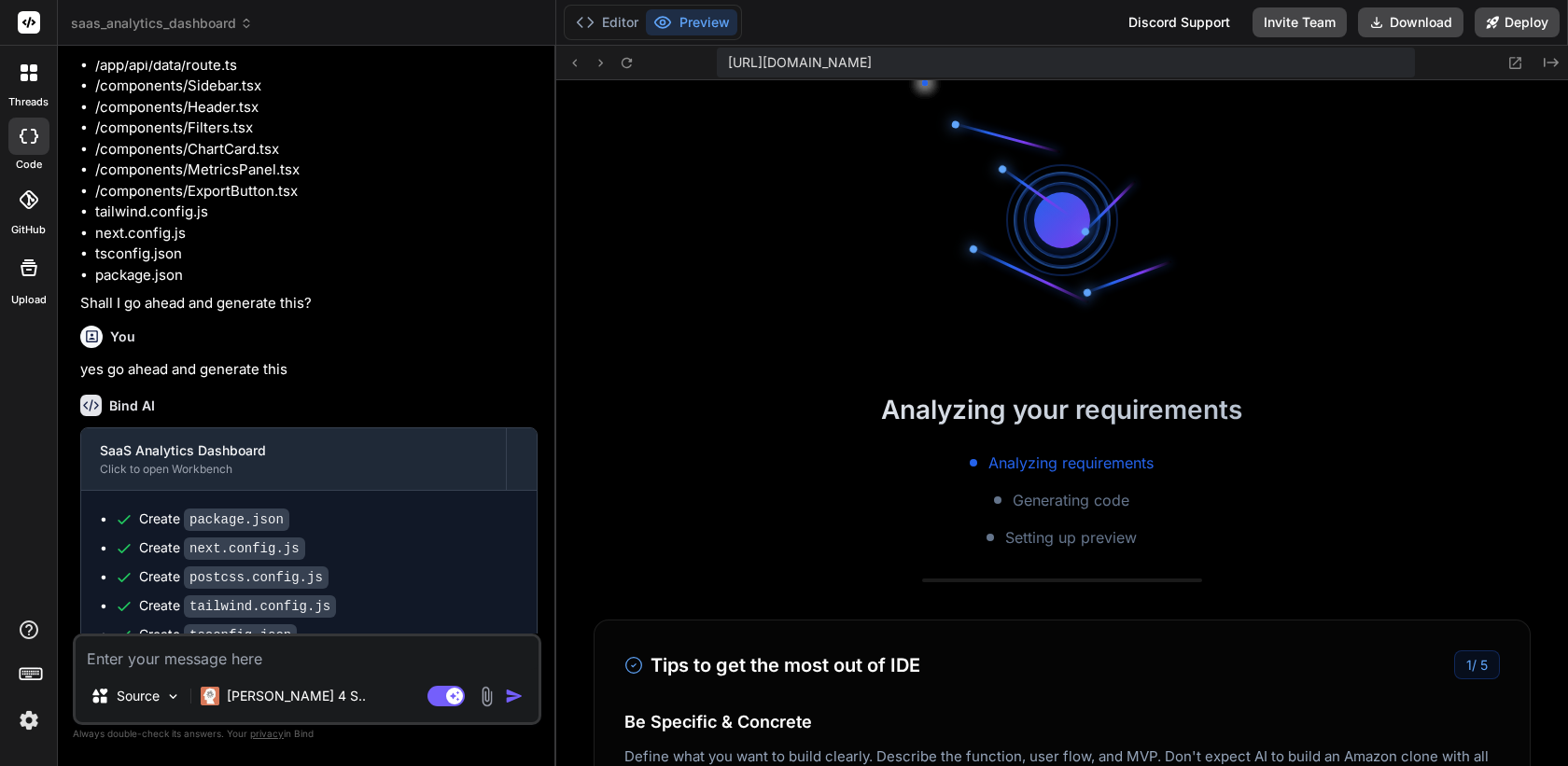
click at [200, 25] on span "saas_analytics_dashboard" at bounding box center [162, 24] width 182 height 19
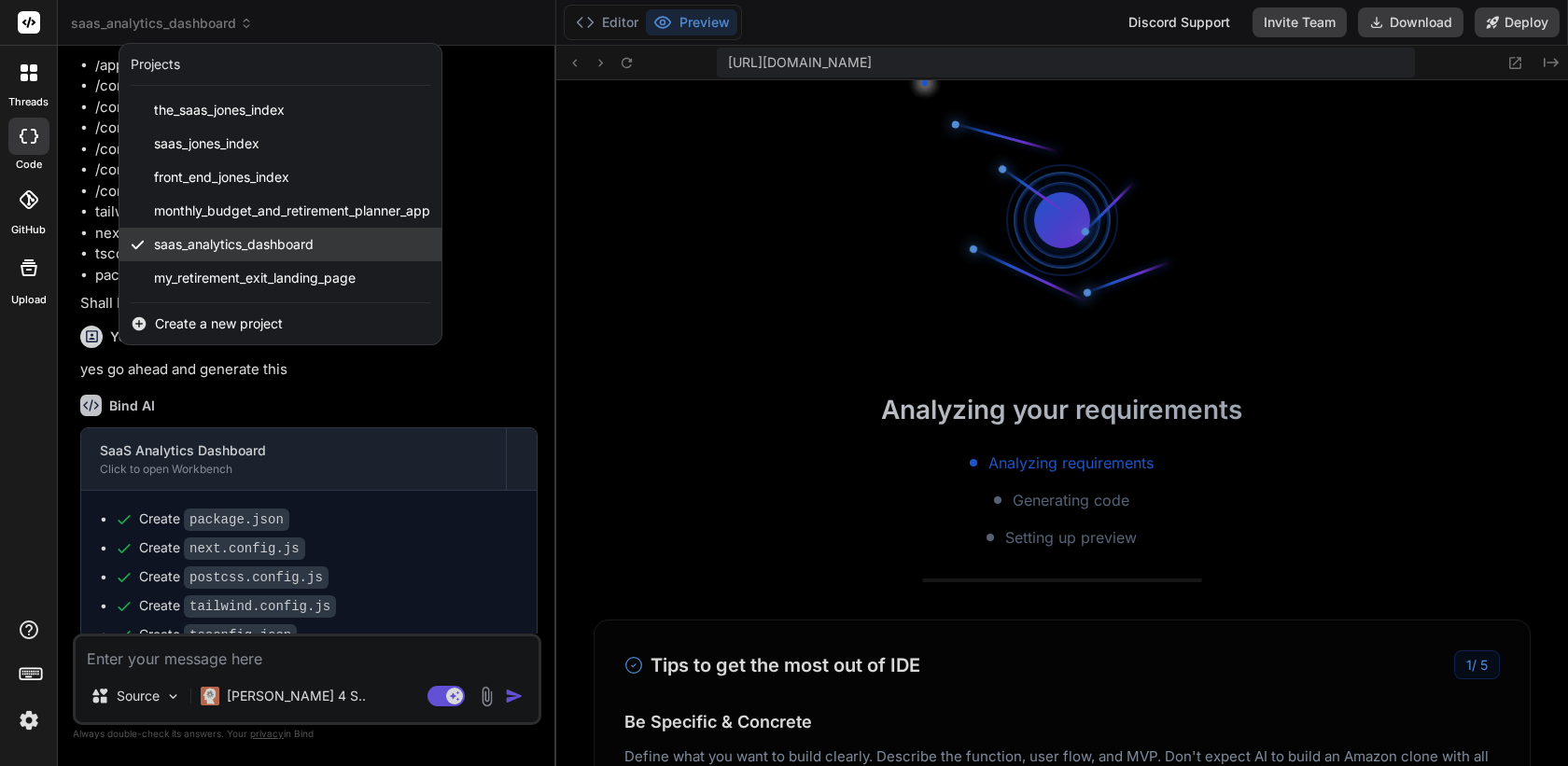
scroll to position [1188, 0]
click at [464, 390] on div at bounding box center [784, 383] width 1568 height 766
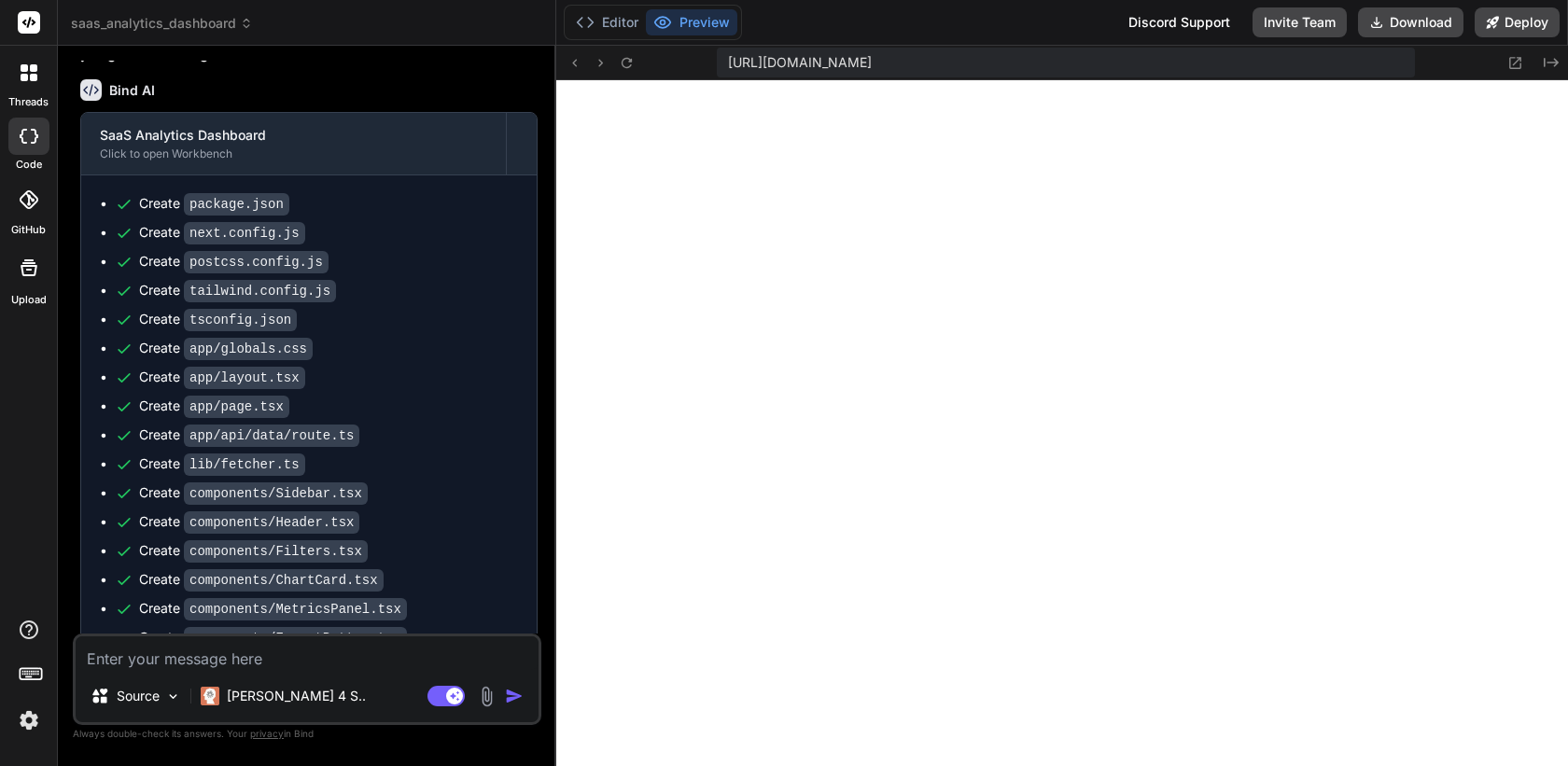
scroll to position [2024, 0]
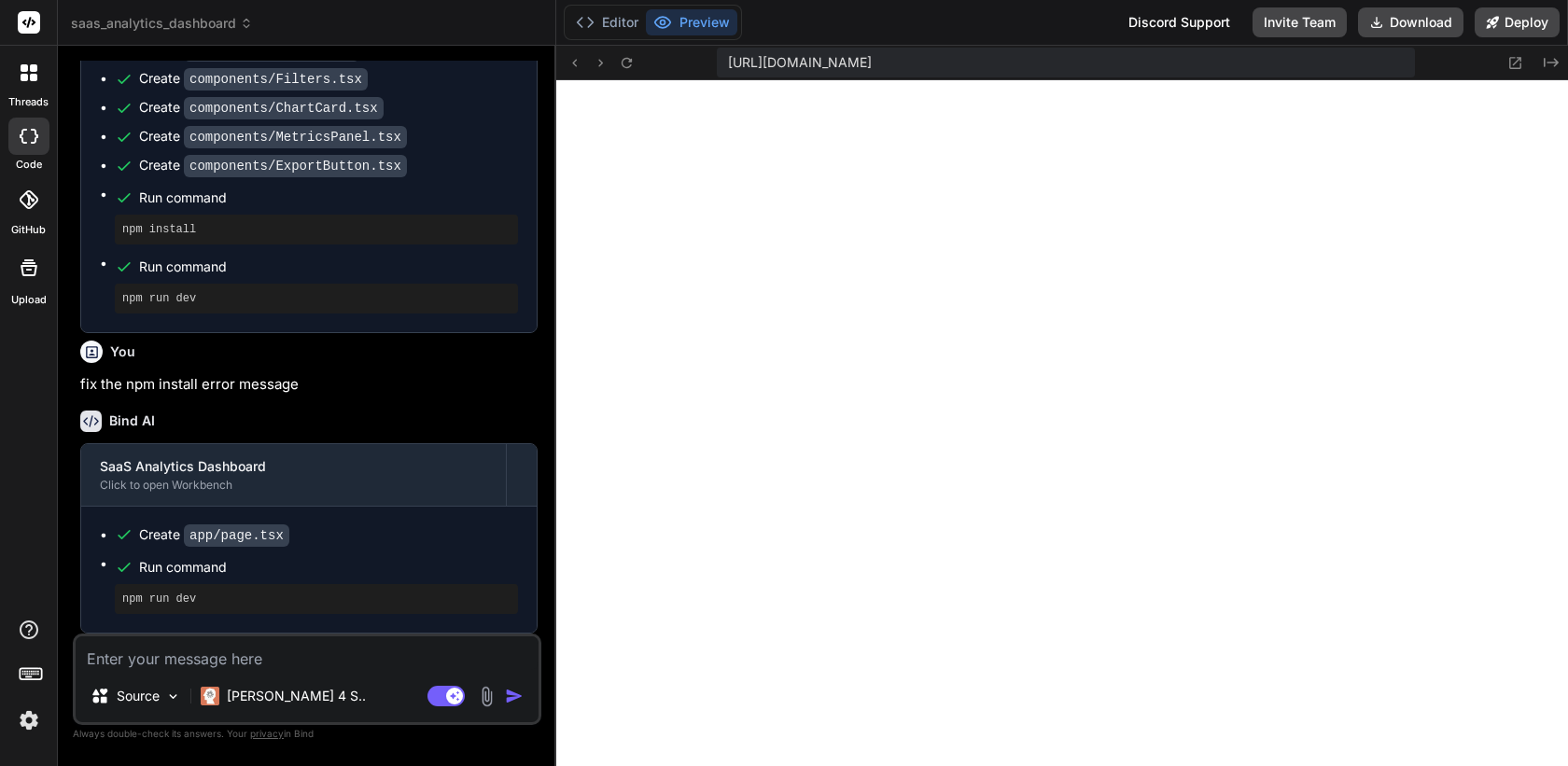
click at [39, 88] on div at bounding box center [29, 72] width 39 height 39
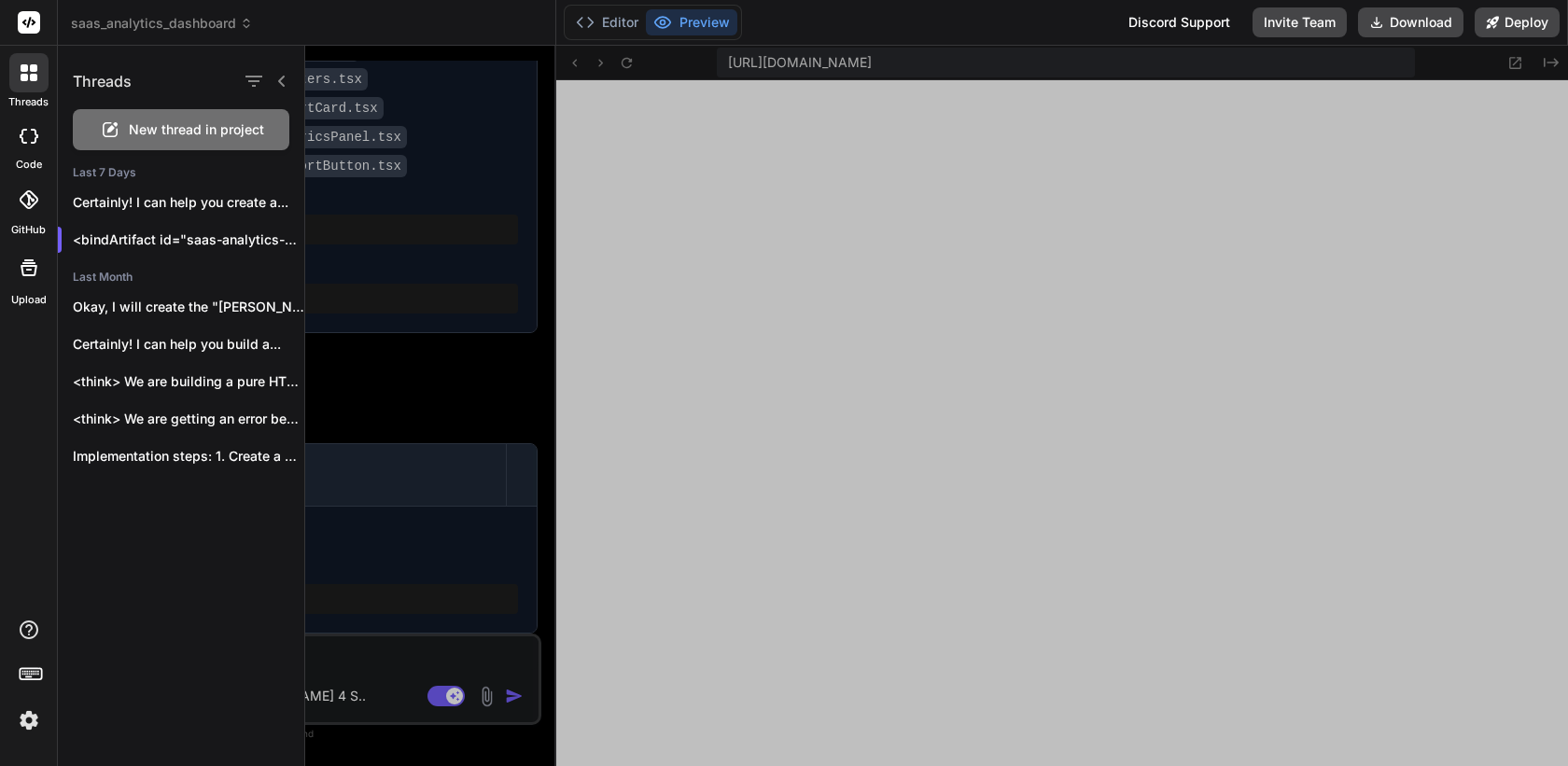
click at [176, 131] on span "New thread in project" at bounding box center [196, 130] width 135 height 19
type textarea "x"
